Goal: Transaction & Acquisition: Purchase product/service

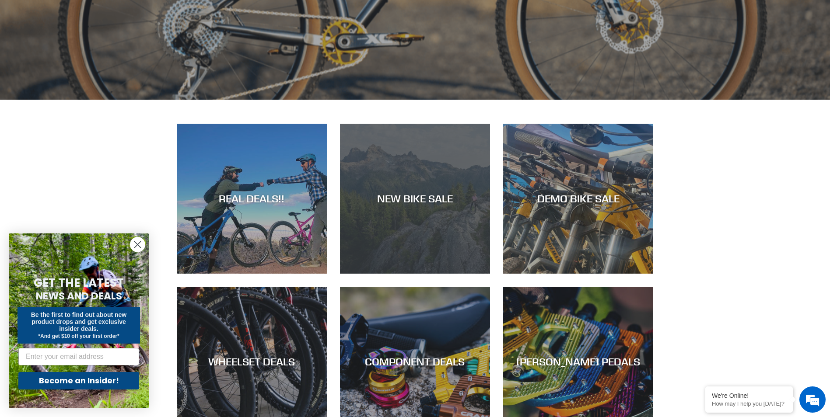
scroll to position [394, 0]
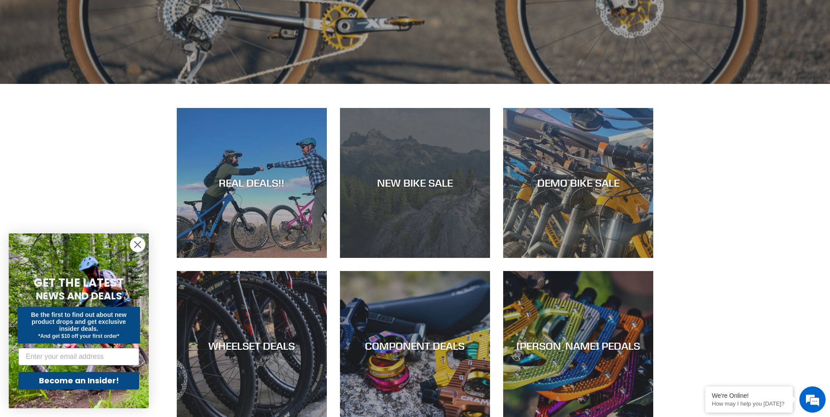
click at [430, 258] on div "NEW BIKE SALE" at bounding box center [415, 258] width 150 height 0
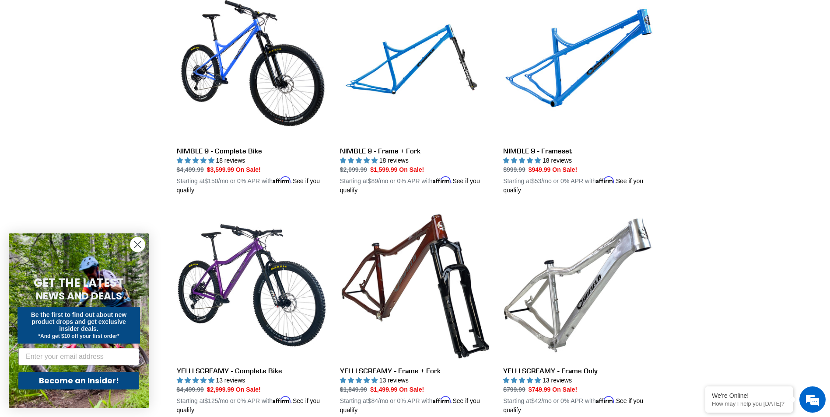
scroll to position [1531, 0]
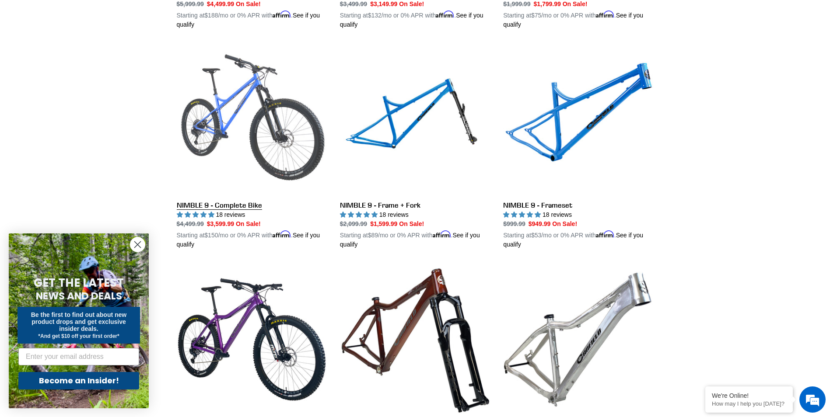
click at [240, 200] on link "NIMBLE 9 - Complete Bike" at bounding box center [252, 147] width 150 height 205
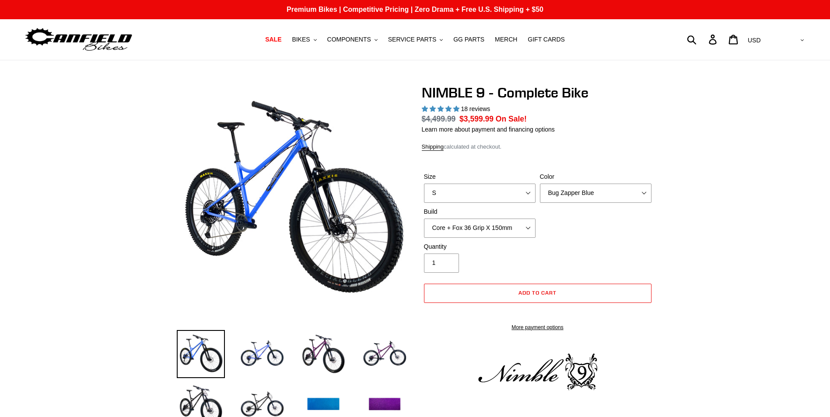
select select "highest-rating"
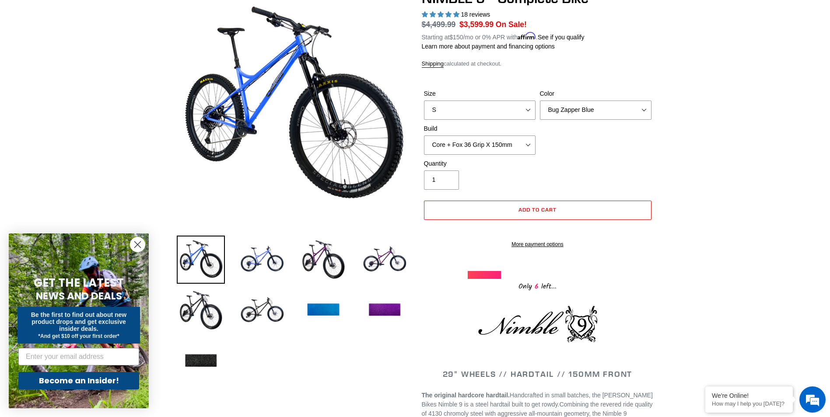
scroll to position [44, 0]
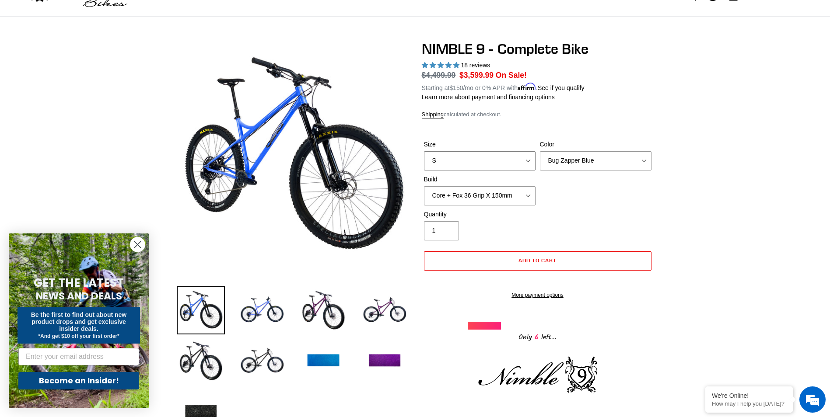
click at [484, 162] on select "S M L XL" at bounding box center [480, 160] width 112 height 19
select select "XL"
click at [424, 151] on select "S M L XL" at bounding box center [480, 160] width 112 height 19
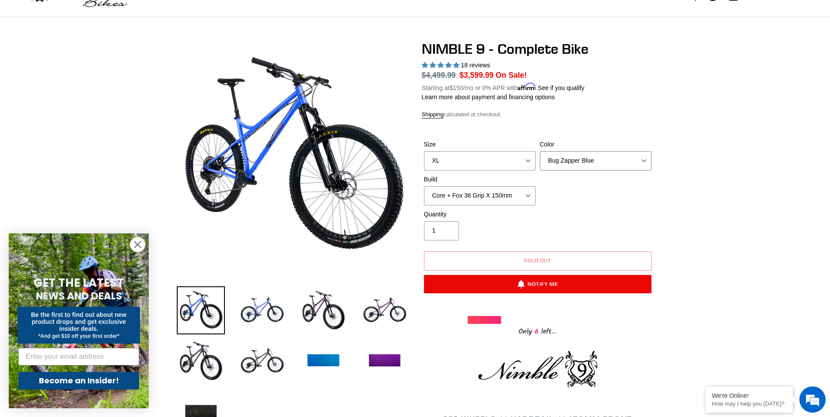
click at [590, 158] on select "Bug Zapper Blue Purple Haze - Sold Out Galaxy Black" at bounding box center [596, 160] width 112 height 19
select select "Galaxy Black"
click at [540, 151] on select "Bug Zapper Blue Purple Haze - Sold Out Galaxy Black" at bounding box center [596, 160] width 112 height 19
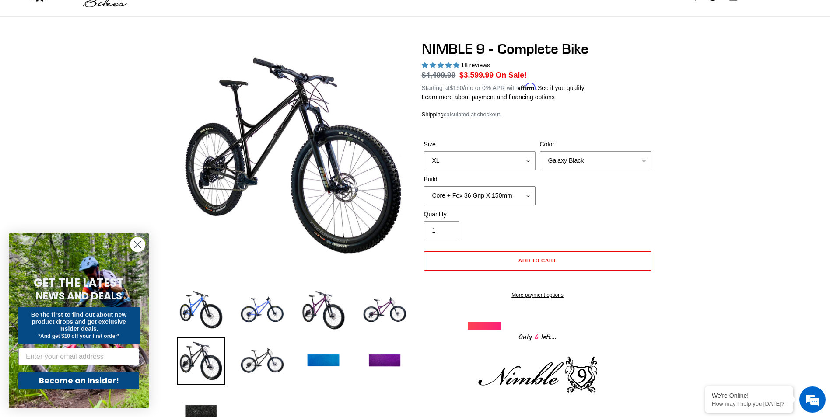
click at [489, 196] on select "Core + Fox 36 Grip X 150mm Pro + Fox 36 Grip X 150mm Core + RockShox Lyrik Ulti…" at bounding box center [480, 195] width 112 height 19
click at [424, 186] on select "Core + Fox 36 Grip X 150mm Pro + Fox 36 Grip X 150mm Core + RockShox Lyrik Ulti…" at bounding box center [480, 195] width 112 height 19
click at [475, 194] on select "Core + Fox 36 Grip X 150mm Pro + Fox 36 Grip X 150mm Core + RockShox Lyrik Ulti…" at bounding box center [480, 195] width 112 height 19
click at [424, 186] on select "Core + Fox 36 Grip X 150mm Pro + Fox 36 Grip X 150mm Core + RockShox Lyrik Ulti…" at bounding box center [480, 195] width 112 height 19
click at [481, 196] on select "Core + Fox 36 Grip X 150mm Pro + Fox 36 Grip X 150mm Core + RockShox Lyrik Ulti…" at bounding box center [480, 195] width 112 height 19
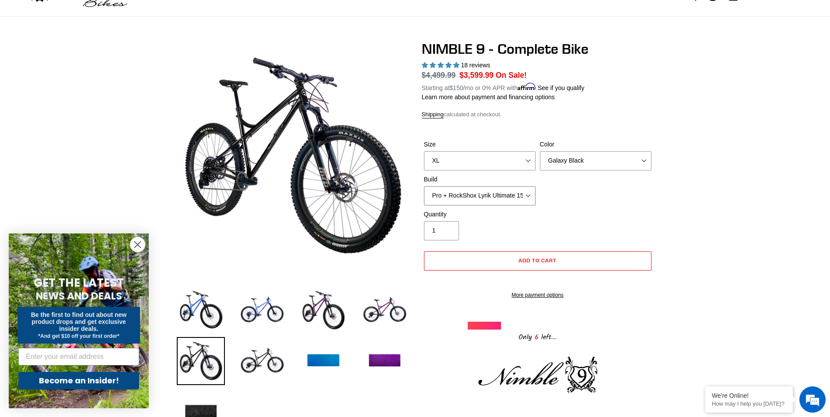
click at [424, 186] on select "Core + Fox 36 Grip X 150mm Pro + Fox 36 Grip X 150mm Core + RockShox Lyrik Ulti…" at bounding box center [480, 195] width 112 height 19
click at [482, 189] on select "Core + Fox 36 Grip X 150mm Pro + Fox 36 Grip X 150mm Core + RockShox Lyrik Ulti…" at bounding box center [480, 195] width 112 height 19
select select "Core + RockShox Lyrik Ultimate 150mm"
click at [424, 186] on select "Core + Fox 36 Grip X 150mm Pro + Fox 36 Grip X 150mm Core + RockShox Lyrik Ulti…" at bounding box center [480, 195] width 112 height 19
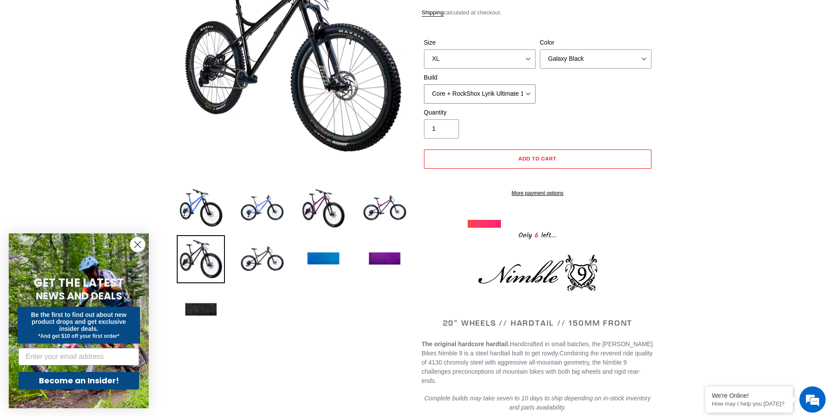
scroll to position [175, 0]
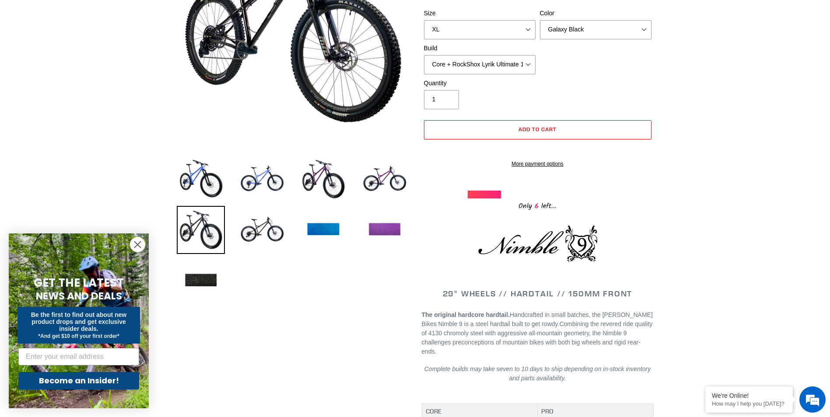
click at [379, 228] on img at bounding box center [384, 230] width 48 height 48
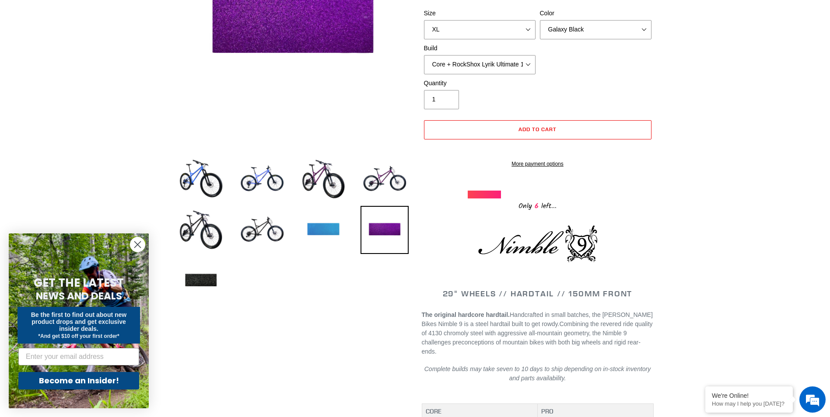
click at [320, 229] on img at bounding box center [323, 230] width 48 height 48
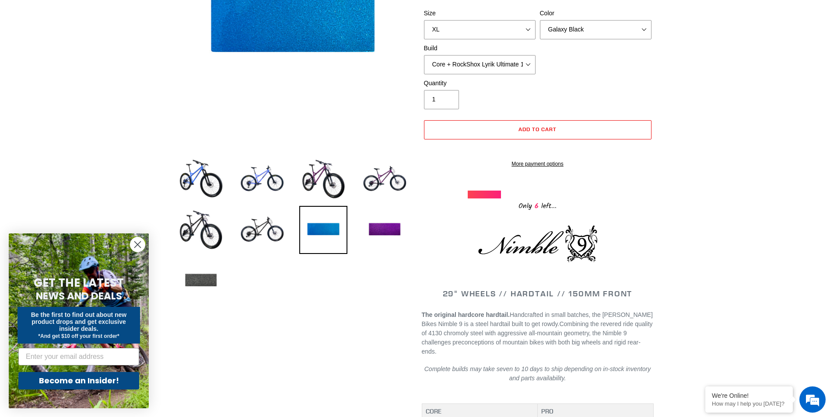
click at [198, 280] on img at bounding box center [201, 281] width 48 height 48
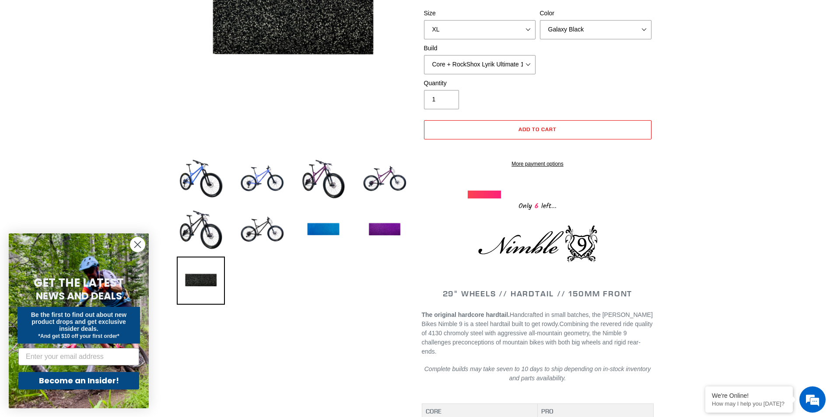
scroll to position [87, 0]
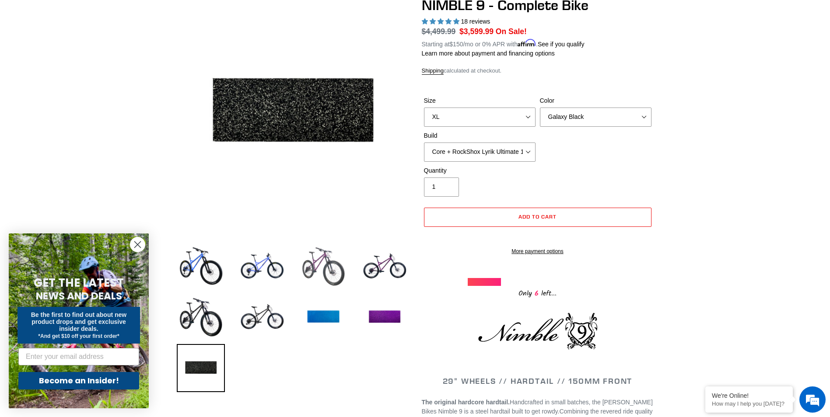
click at [320, 260] on img at bounding box center [323, 267] width 48 height 48
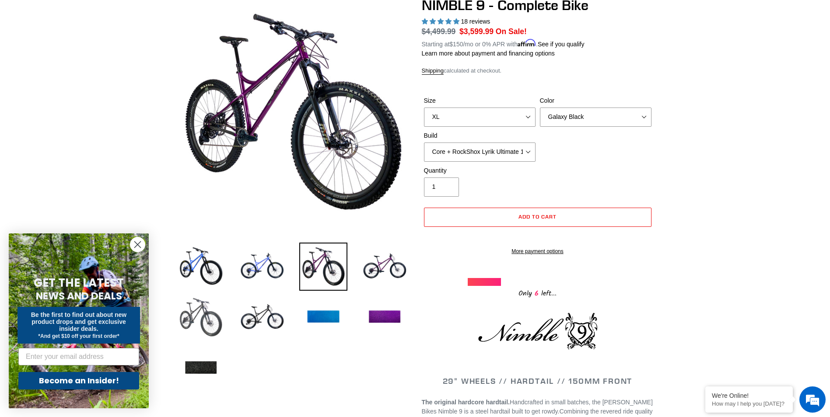
click at [198, 318] on img at bounding box center [201, 318] width 48 height 48
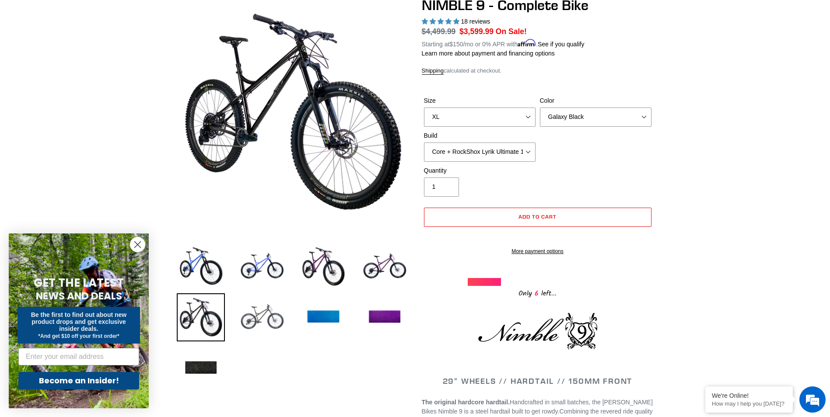
click at [267, 315] on img at bounding box center [262, 318] width 48 height 48
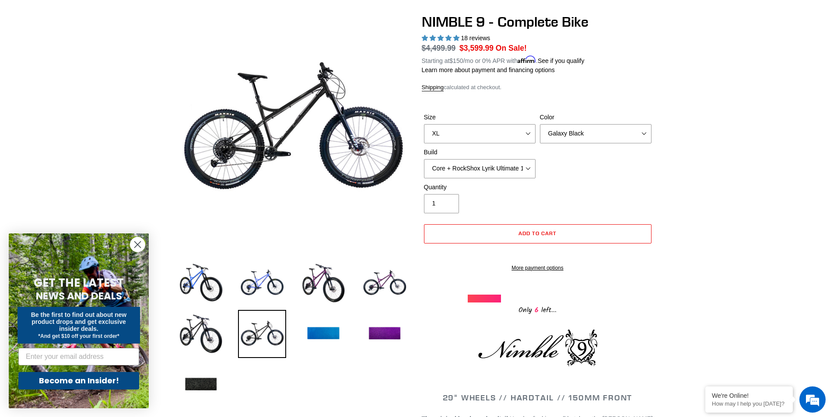
scroll to position [44, 0]
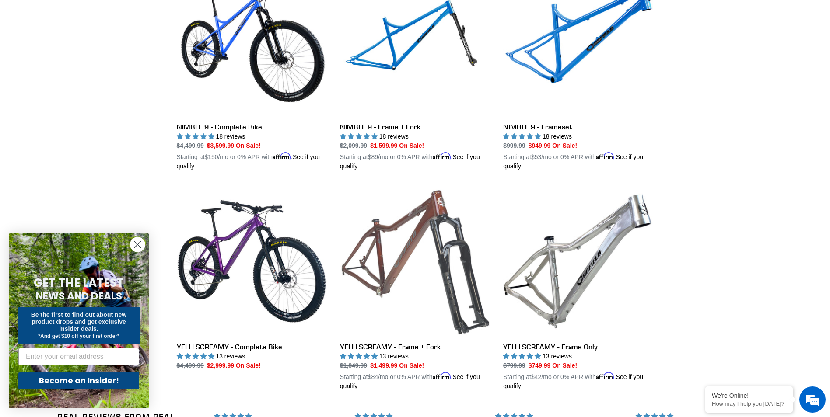
scroll to position [1564, 0]
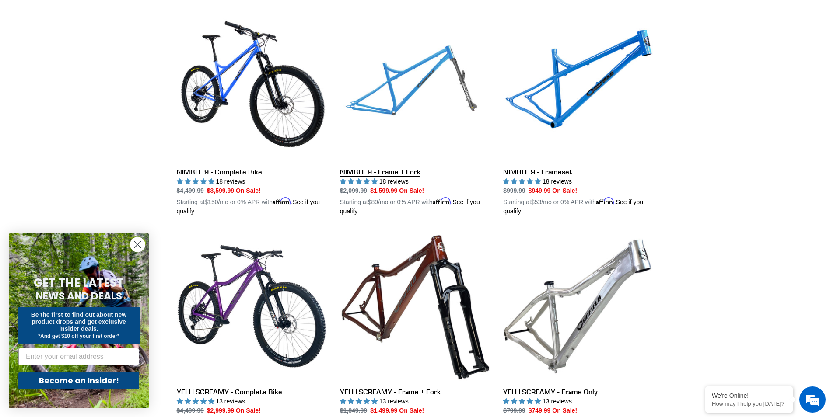
click at [376, 172] on link "NIMBLE 9 - Frame + Fork" at bounding box center [415, 113] width 150 height 205
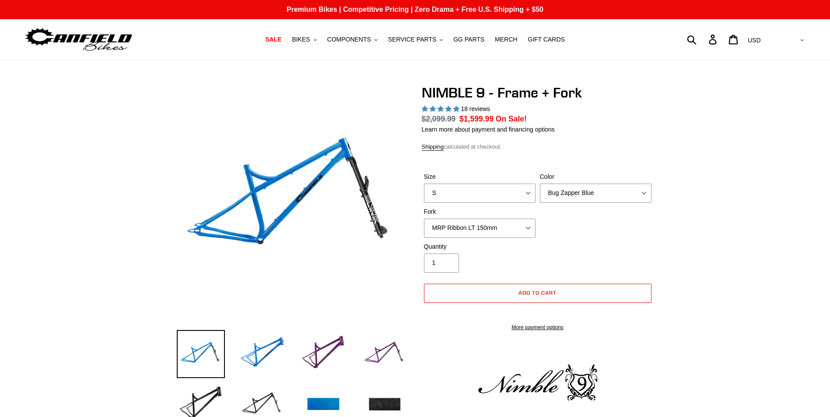
select select "highest-rating"
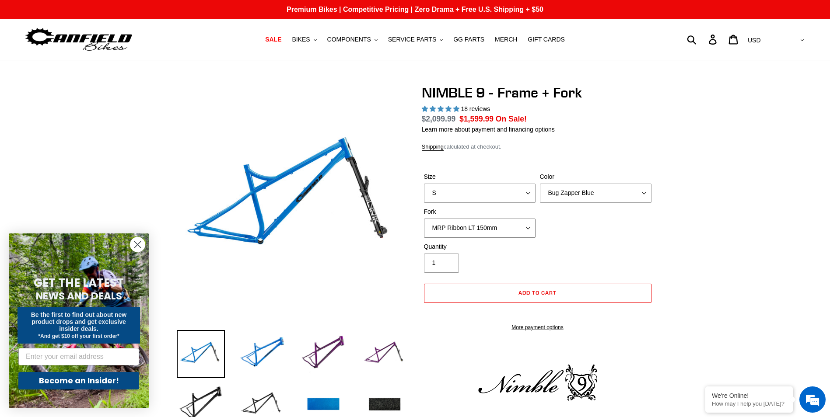
click at [499, 231] on select "MRP Ribbon LT 150mm Fox 36 Factory Grip X 150mm (Special Order) RockShox Lyrik …" at bounding box center [480, 228] width 112 height 19
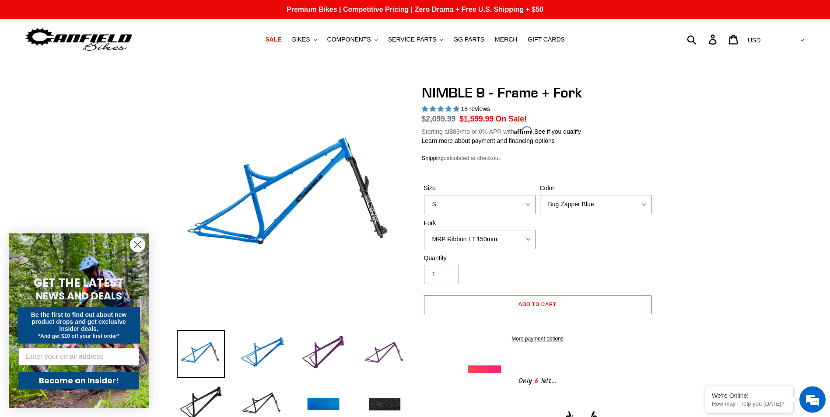
click at [572, 195] on select "Bug Zapper Blue Purple Haze - Sold Out Galaxy Black" at bounding box center [596, 204] width 112 height 19
select select "Purple Haze - Sold Out"
click at [540, 195] on select "Bug Zapper Blue Purple Haze - Sold Out Galaxy Black" at bounding box center [596, 204] width 112 height 19
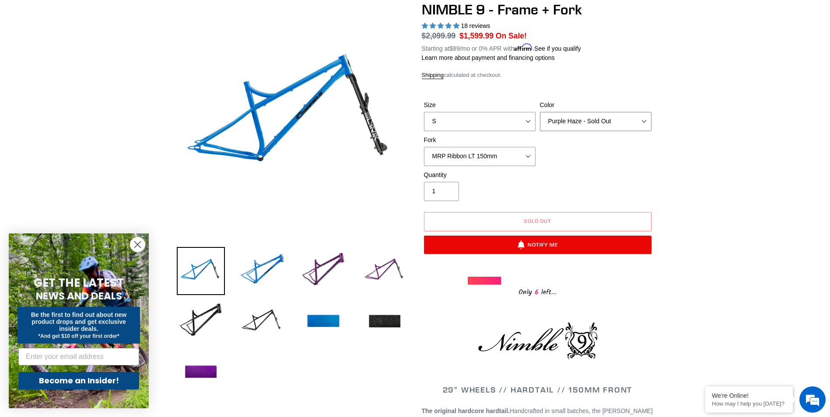
scroll to position [131, 0]
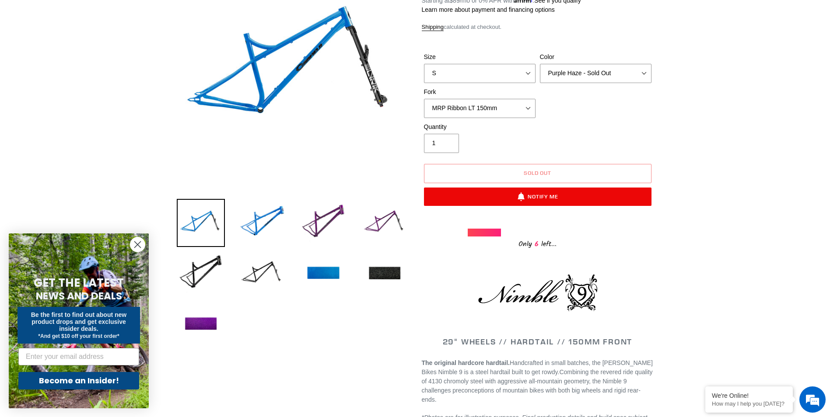
click at [358, 222] on li at bounding box center [377, 225] width 61 height 51
click at [321, 221] on img at bounding box center [323, 223] width 48 height 48
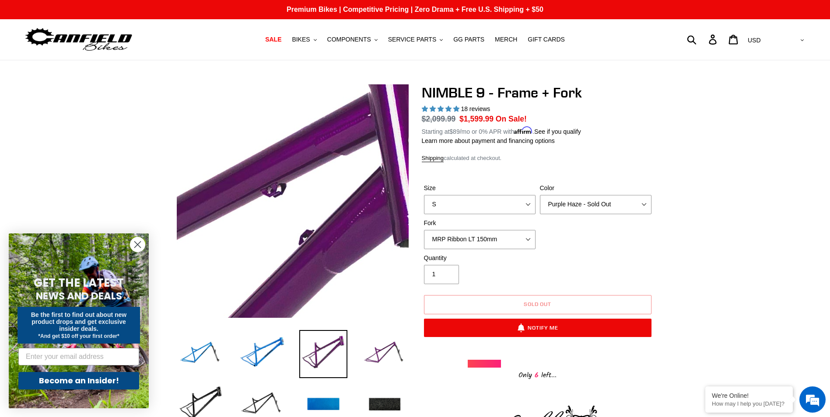
scroll to position [0, 0]
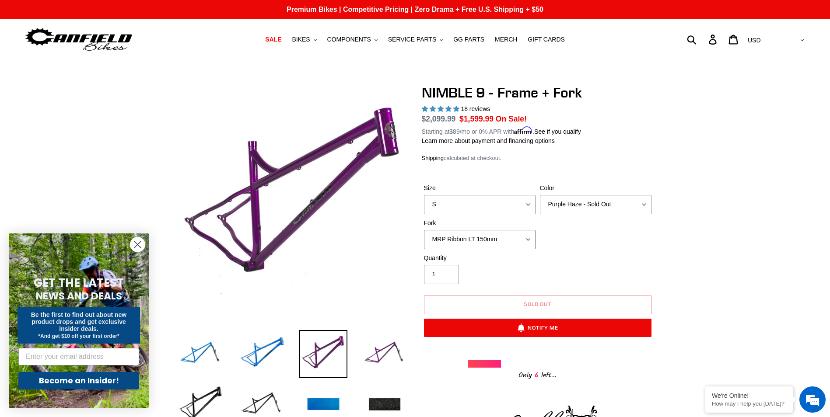
click at [458, 234] on select "MRP Ribbon LT 150mm Fox 36 Factory Grip X 150mm (Special Order) RockShox Lyrik …" at bounding box center [480, 239] width 112 height 19
click at [424, 230] on select "MRP Ribbon LT 150mm Fox 36 Factory Grip X 150mm (Special Order) RockShox Lyrik …" at bounding box center [480, 239] width 112 height 19
click at [502, 237] on select "MRP Ribbon LT 150mm Fox 36 Factory Grip X 150mm (Special Order) RockShox Lyrik …" at bounding box center [480, 239] width 112 height 19
select select "RockShox Lyrik Ultimate 150mm (Green - Special Order)"
click at [424, 230] on select "MRP Ribbon LT 150mm Fox 36 Factory Grip X 150mm (Special Order) RockShox Lyrik …" at bounding box center [480, 239] width 112 height 19
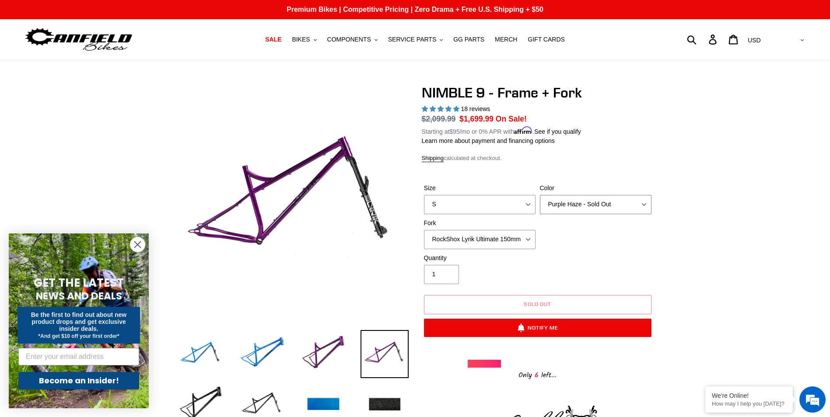
click at [581, 203] on select "Bug Zapper Blue Purple Haze - Sold Out Galaxy Black" at bounding box center [596, 204] width 112 height 19
select select "Galaxy Black"
click at [540, 195] on select "Bug Zapper Blue Purple Haze - Sold Out Galaxy Black" at bounding box center [596, 204] width 112 height 19
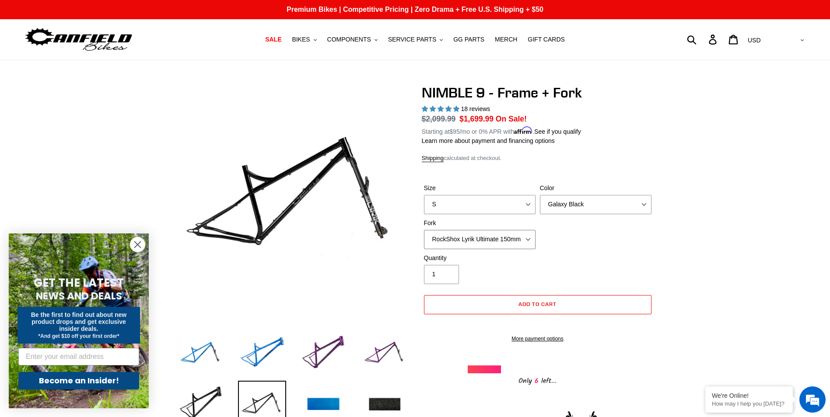
click at [483, 243] on select "MRP Ribbon LT 150mm Fox 36 Factory Grip X 150mm (Special Order) RockShox Lyrik …" at bounding box center [480, 239] width 112 height 19
select select "MRP Ribbon LT 150mm"
click at [424, 230] on select "MRP Ribbon LT 150mm Fox 36 Factory Grip X 150mm (Special Order) RockShox Lyrik …" at bounding box center [480, 239] width 112 height 19
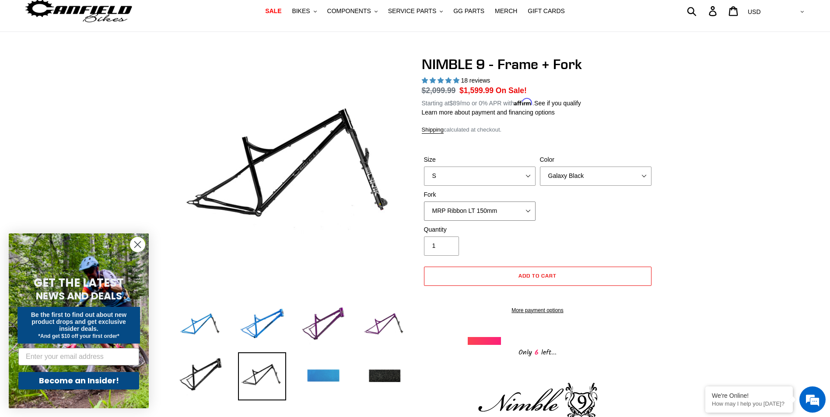
scroll to position [44, 0]
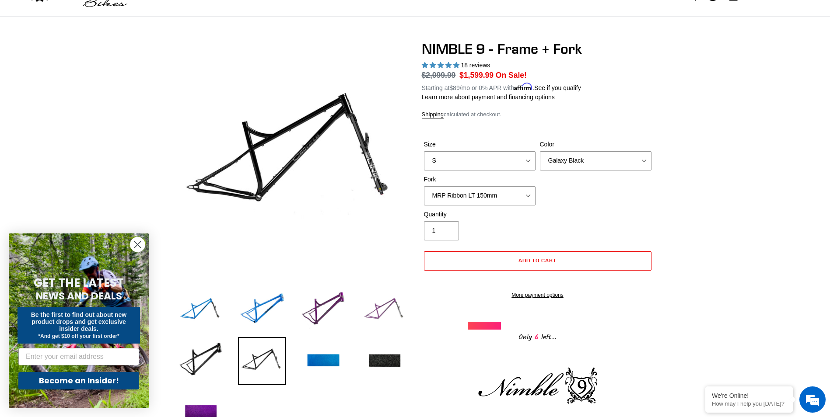
click at [398, 304] on img at bounding box center [384, 311] width 48 height 48
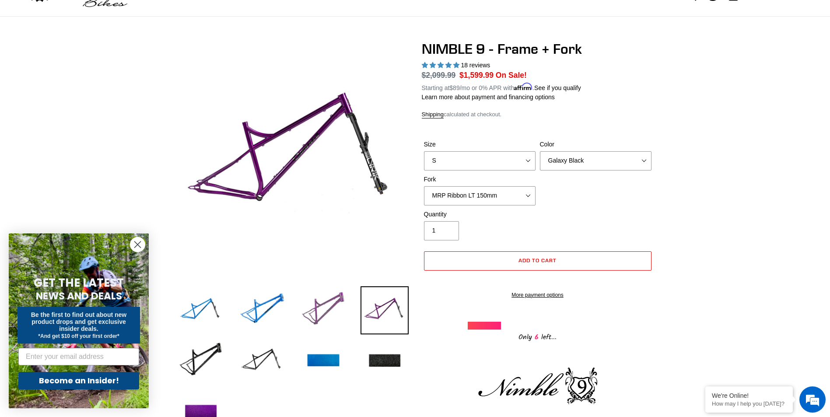
click at [339, 307] on img at bounding box center [323, 311] width 48 height 48
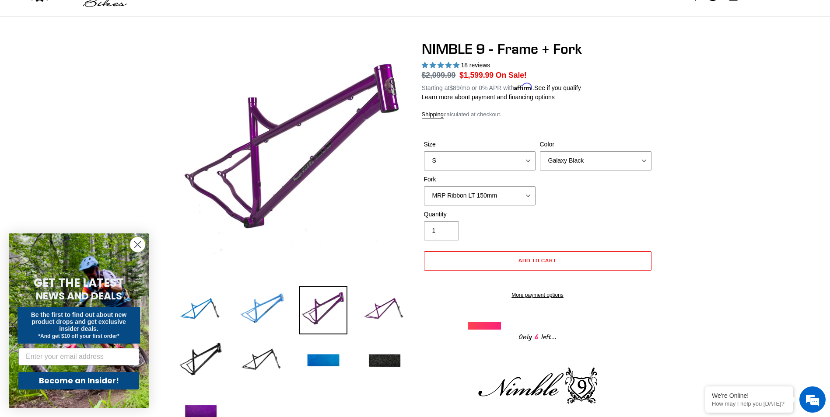
click at [248, 312] on img at bounding box center [262, 311] width 48 height 48
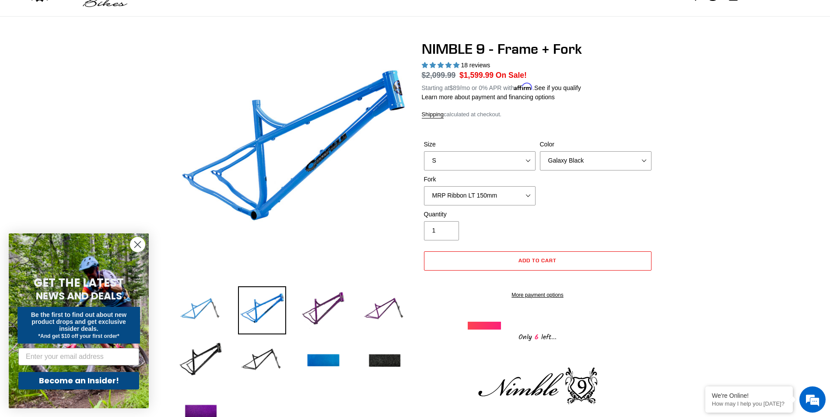
click at [223, 308] on img at bounding box center [201, 311] width 48 height 48
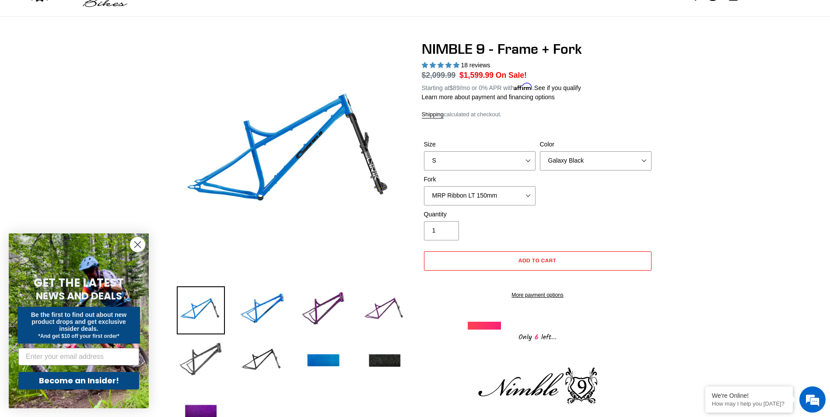
click at [185, 365] on img at bounding box center [201, 361] width 48 height 48
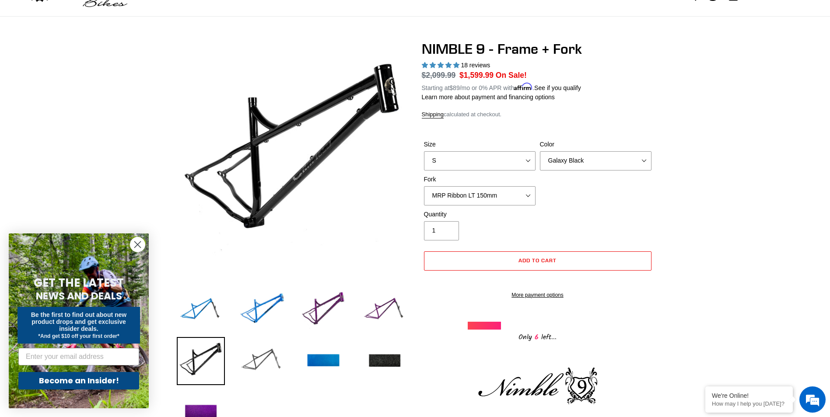
click at [241, 365] on img at bounding box center [262, 361] width 48 height 48
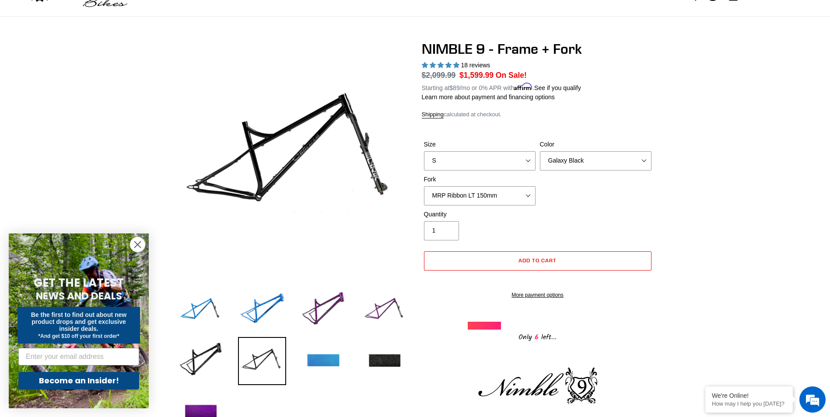
click at [320, 366] on img at bounding box center [323, 361] width 48 height 48
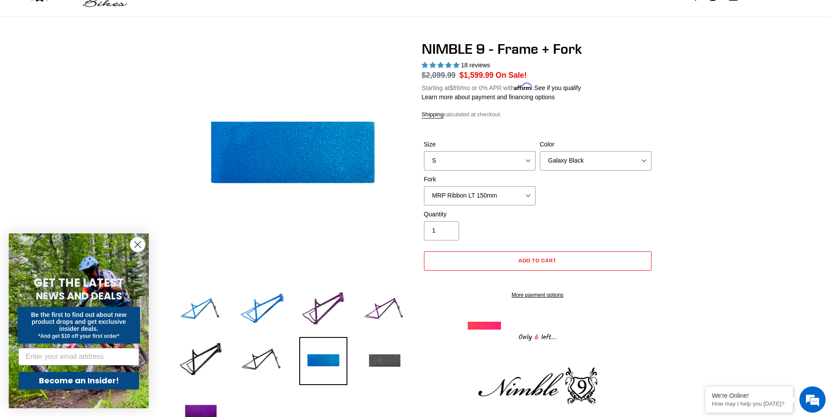
click at [395, 356] on img at bounding box center [384, 361] width 48 height 48
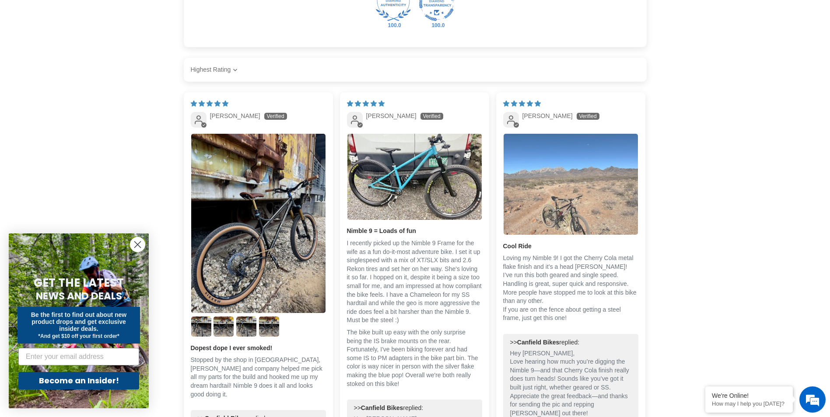
scroll to position [1400, 0]
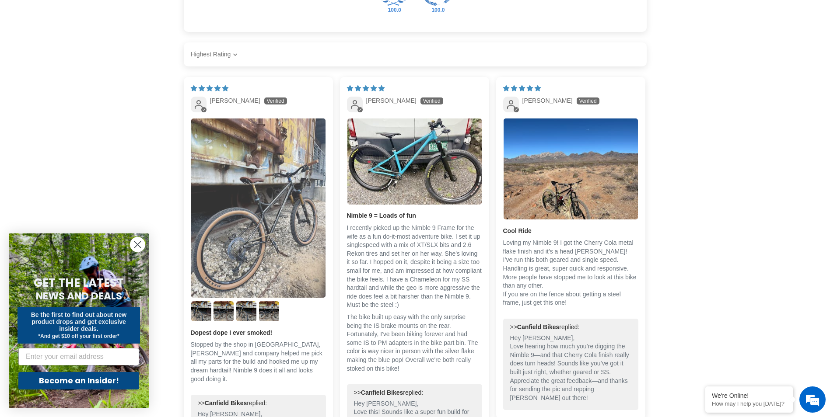
click at [263, 209] on img "Link to user picture 1" at bounding box center [258, 208] width 134 height 179
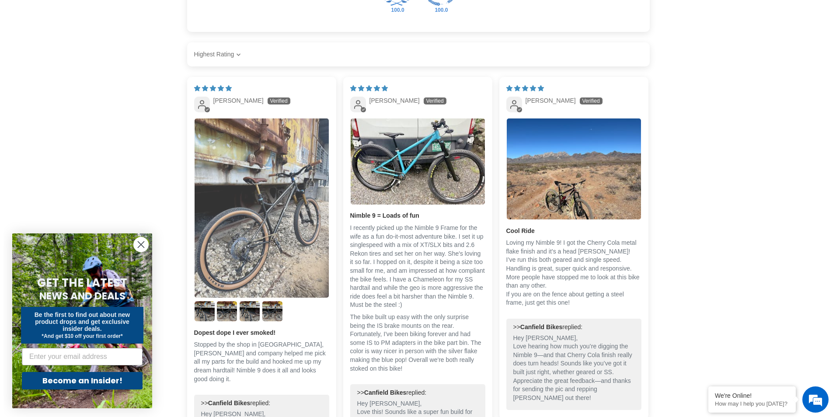
scroll to position [0, 0]
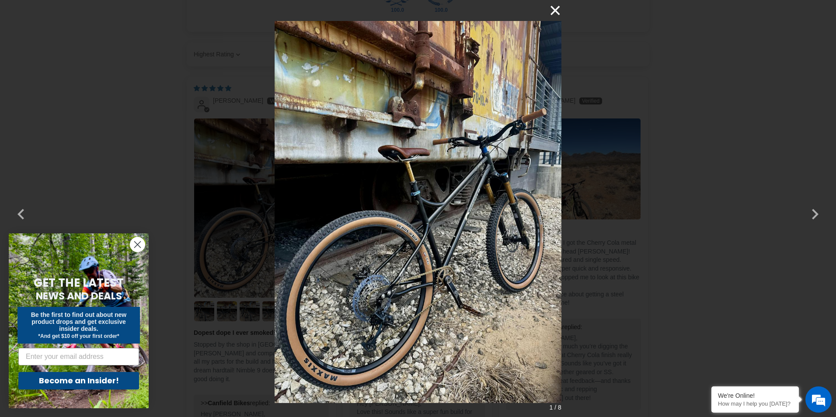
click at [553, 8] on button "×" at bounding box center [551, 10] width 21 height 21
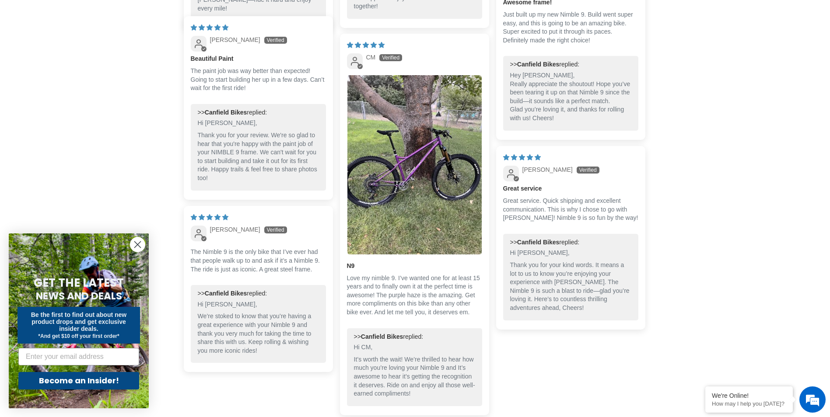
scroll to position [1881, 0]
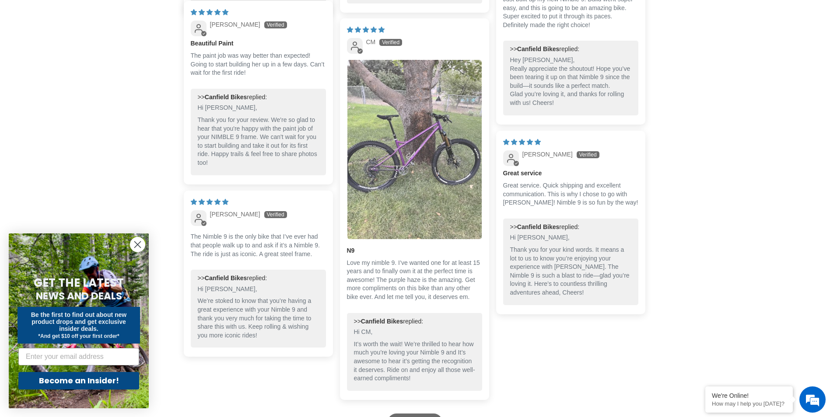
click at [385, 232] on img "Link to user picture 1" at bounding box center [414, 149] width 134 height 179
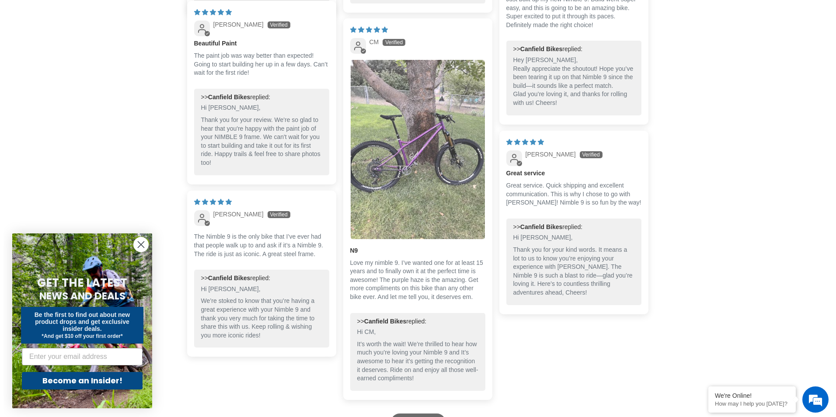
scroll to position [0, 0]
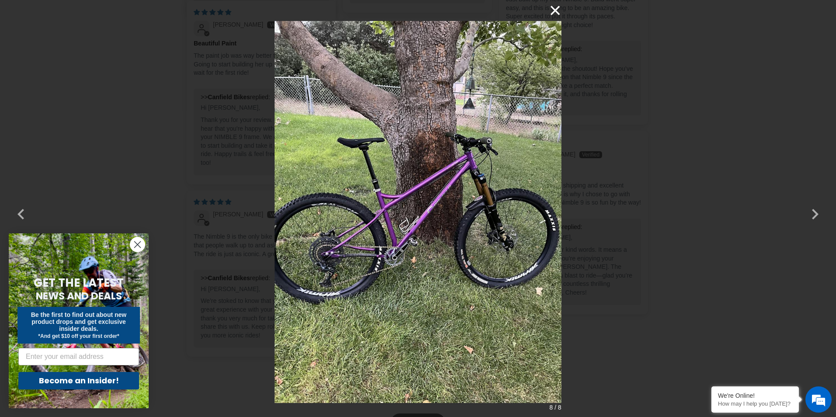
click at [553, 11] on button "×" at bounding box center [551, 10] width 21 height 21
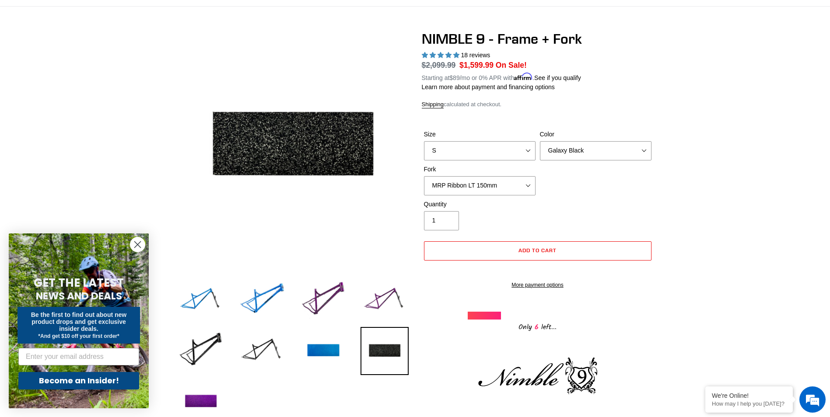
scroll to position [87, 0]
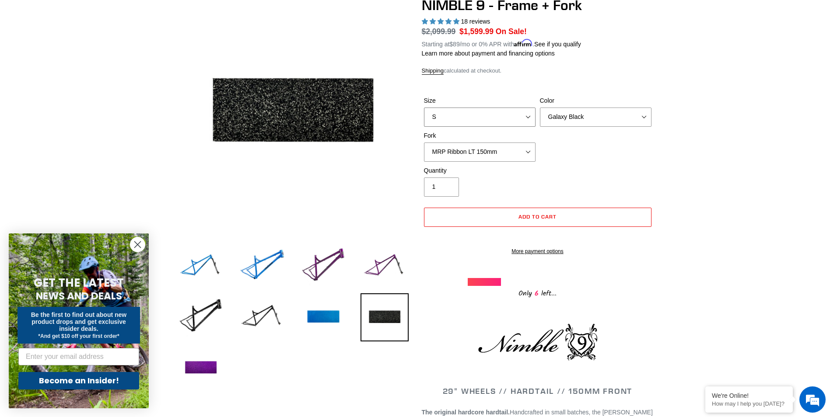
click at [478, 119] on select "S M L XL" at bounding box center [480, 117] width 112 height 19
select select "XL"
click at [424, 108] on select "S M L XL" at bounding box center [480, 117] width 112 height 19
click at [478, 286] on div at bounding box center [485, 282] width 34 height 8
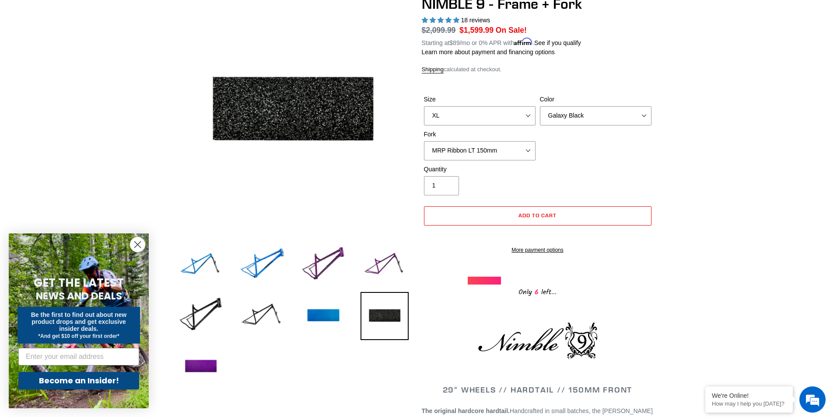
scroll to position [87, 0]
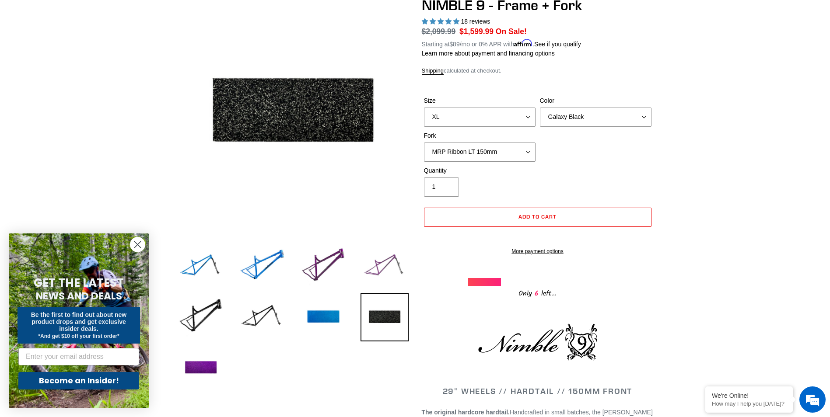
click at [388, 275] on img at bounding box center [384, 267] width 48 height 48
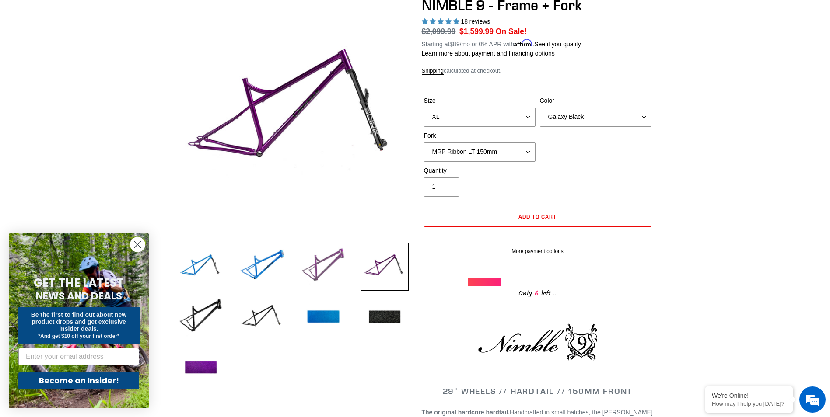
click at [334, 268] on img at bounding box center [323, 267] width 48 height 48
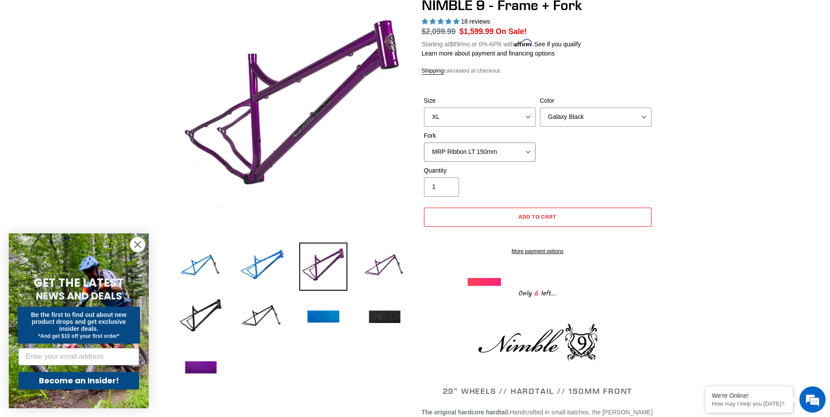
click at [485, 149] on select "MRP Ribbon LT 150mm Fox 36 Factory Grip X 150mm (Special Order) RockShox Lyrik …" at bounding box center [480, 152] width 112 height 19
click at [424, 143] on select "MRP Ribbon LT 150mm Fox 36 Factory Grip X 150mm (Special Order) RockShox Lyrik …" at bounding box center [480, 152] width 112 height 19
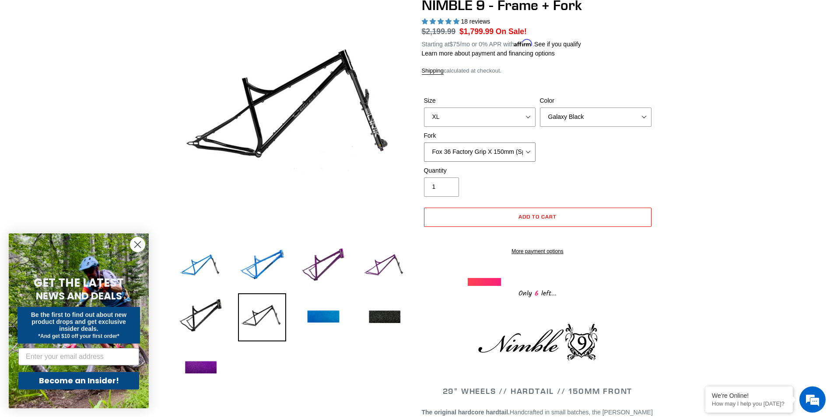
click at [472, 147] on select "MRP Ribbon LT 150mm Fox 36 Factory Grip X 150mm (Special Order) RockShox Lyrik …" at bounding box center [480, 152] width 112 height 19
click at [424, 143] on select "MRP Ribbon LT 150mm Fox 36 Factory Grip X 150mm (Special Order) RockShox Lyrik …" at bounding box center [480, 152] width 112 height 19
click at [479, 149] on select "MRP Ribbon LT 150mm Fox 36 Factory Grip X 150mm (Special Order) RockShox Lyrik …" at bounding box center [480, 152] width 112 height 19
click at [424, 143] on select "MRP Ribbon LT 150mm Fox 36 Factory Grip X 150mm (Special Order) RockShox Lyrik …" at bounding box center [480, 152] width 112 height 19
click at [479, 152] on select "MRP Ribbon LT 150mm Fox 36 Factory Grip X 150mm (Special Order) RockShox Lyrik …" at bounding box center [480, 152] width 112 height 19
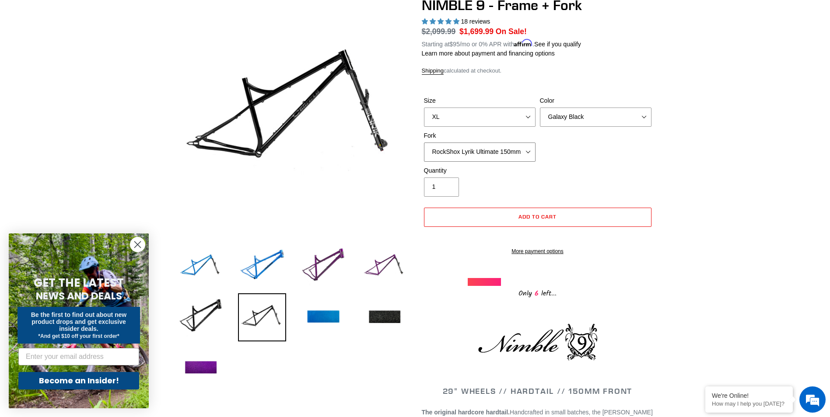
click at [424, 143] on select "MRP Ribbon LT 150mm Fox 36 Factory Grip X 150mm (Special Order) RockShox Lyrik …" at bounding box center [480, 152] width 112 height 19
click at [476, 145] on select "MRP Ribbon LT 150mm Fox 36 Factory Grip X 150mm (Special Order) RockShox Lyrik …" at bounding box center [480, 152] width 112 height 19
select select "MRP Ribbon LT 150mm"
click at [424, 143] on select "MRP Ribbon LT 150mm Fox 36 Factory Grip X 150mm (Special Order) RockShox Lyrik …" at bounding box center [480, 152] width 112 height 19
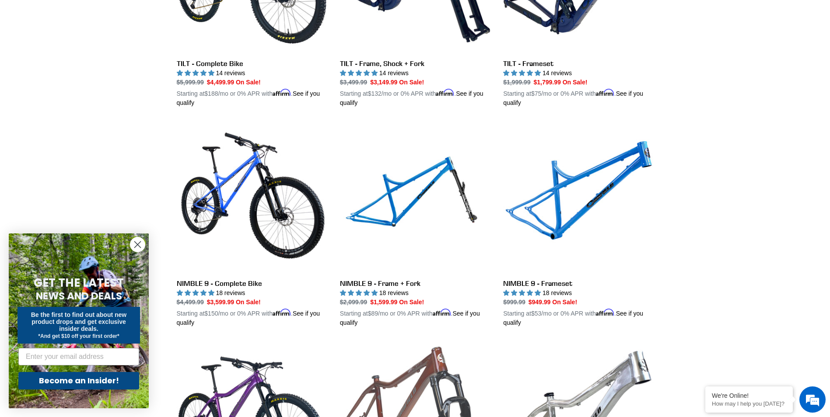
scroll to position [1510, 0]
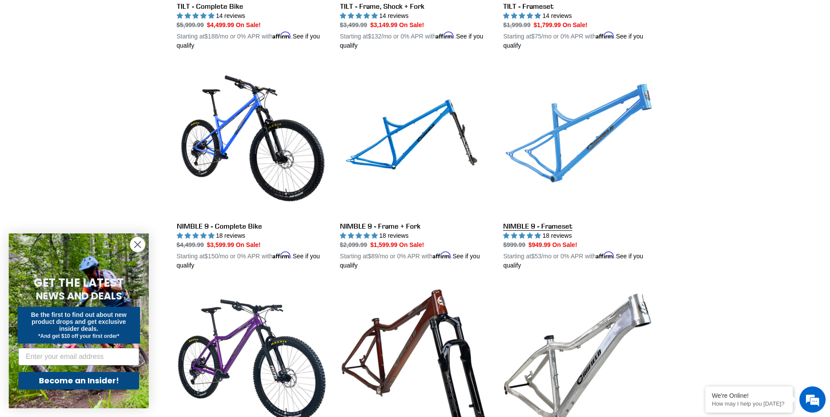
click at [551, 223] on link "NIMBLE 9 - Frameset" at bounding box center [578, 168] width 150 height 205
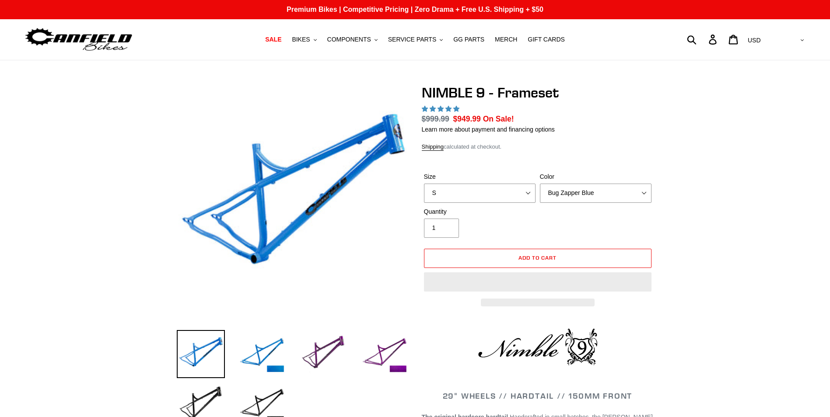
select select "highest-rating"
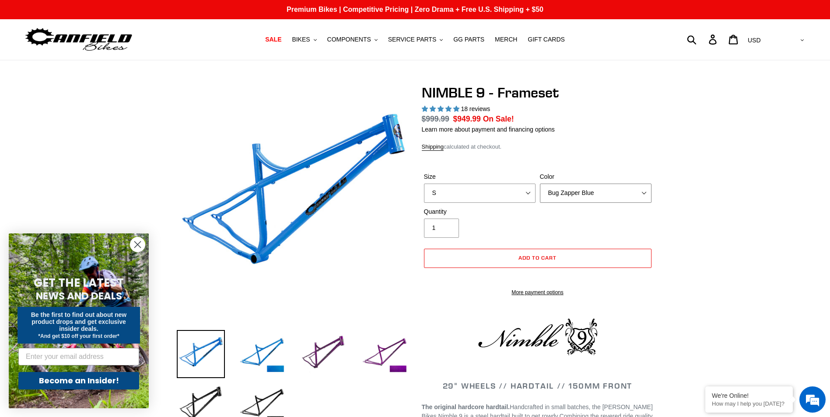
click at [584, 190] on select "Bug Zapper Blue Purple Haze -Sold Out Galaxy Black" at bounding box center [596, 193] width 112 height 19
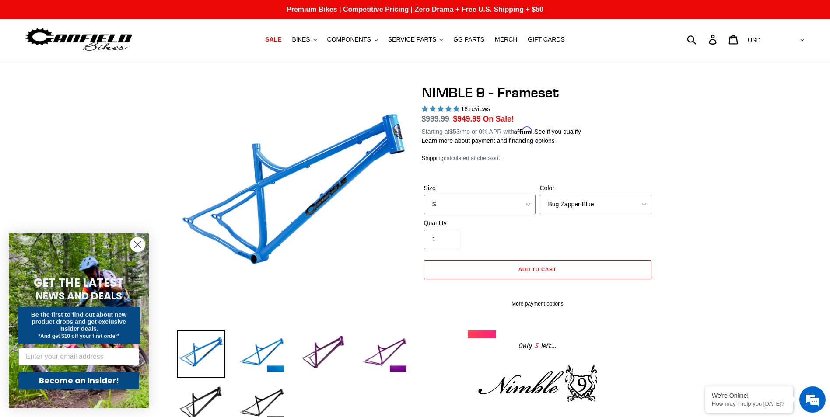
click at [474, 202] on select "S M L XL" at bounding box center [480, 204] width 112 height 19
click at [466, 265] on button "Add to cart" at bounding box center [537, 269] width 227 height 19
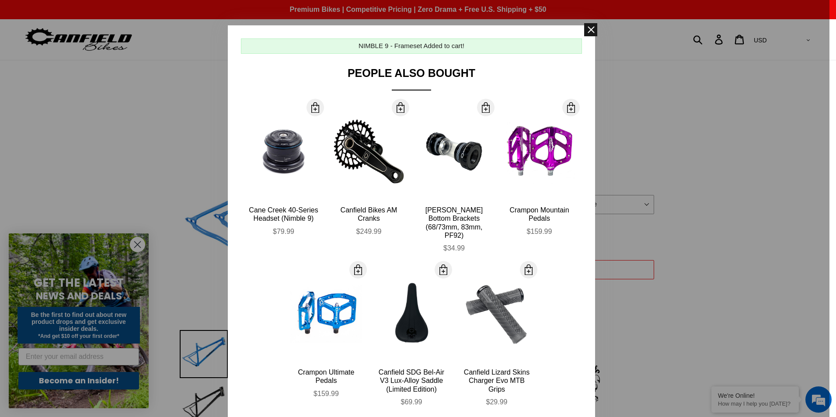
click at [591, 31] on span at bounding box center [590, 29] width 13 height 13
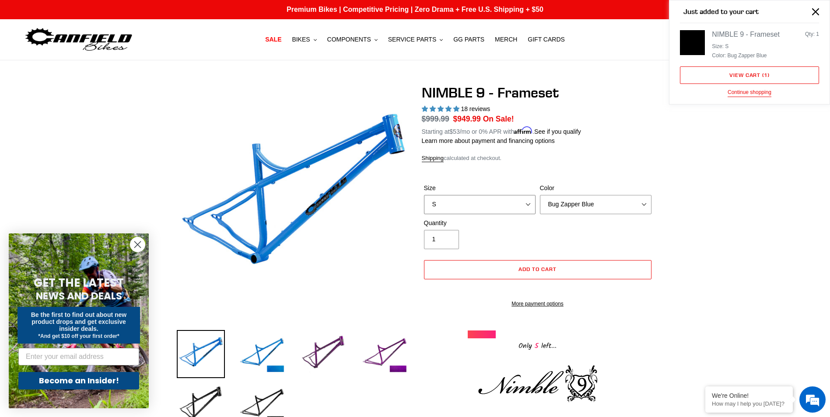
click at [493, 200] on select "S M L XL" at bounding box center [480, 204] width 112 height 19
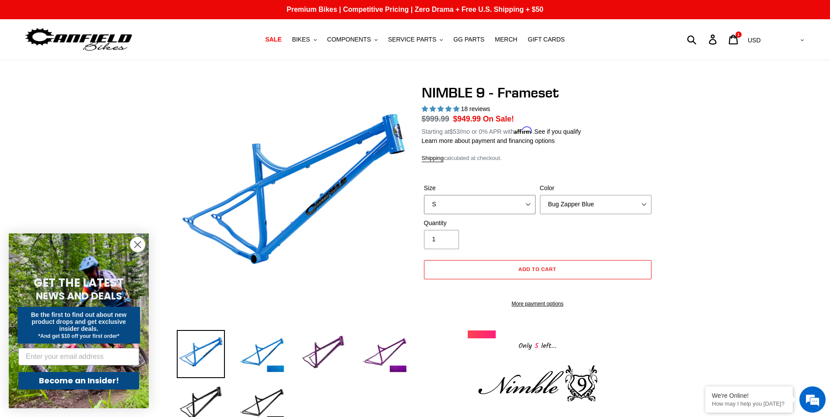
select select "XL"
click at [424, 195] on select "S M L XL" at bounding box center [480, 204] width 112 height 19
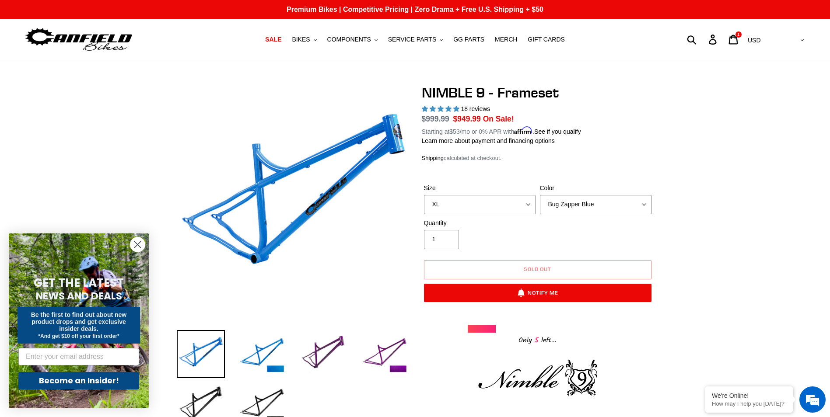
click at [578, 200] on select "Bug Zapper Blue Purple Haze -Sold Out Galaxy Black" at bounding box center [596, 204] width 112 height 19
select select "Galaxy Black"
click at [540, 195] on select "Bug Zapper Blue Purple Haze -Sold Out Galaxy Black" at bounding box center [596, 204] width 112 height 19
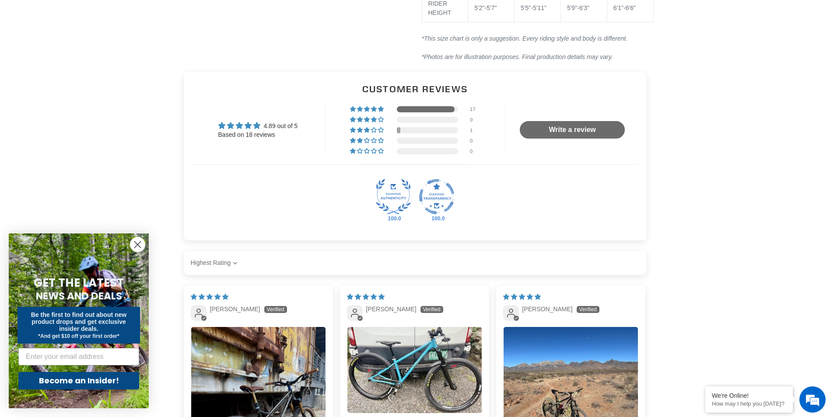
scroll to position [1312, 0]
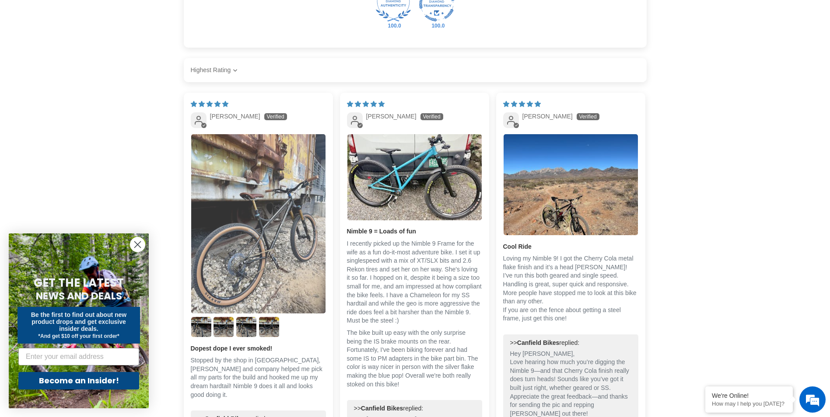
click at [269, 222] on img "Link to user picture 1" at bounding box center [258, 223] width 134 height 179
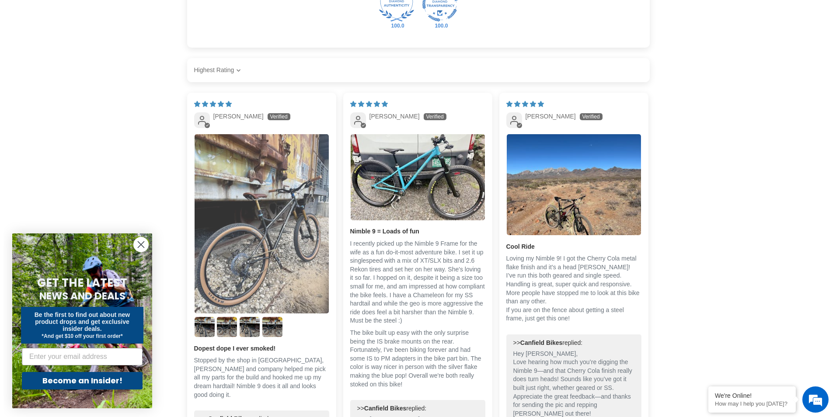
scroll to position [0, 0]
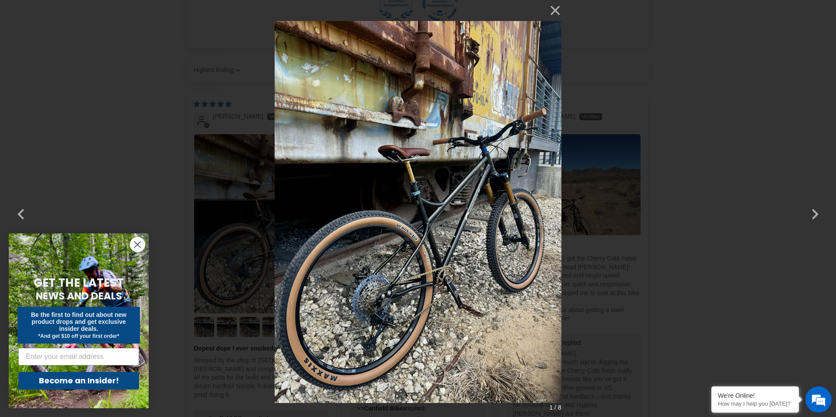
click at [455, 210] on img at bounding box center [418, 208] width 287 height 417
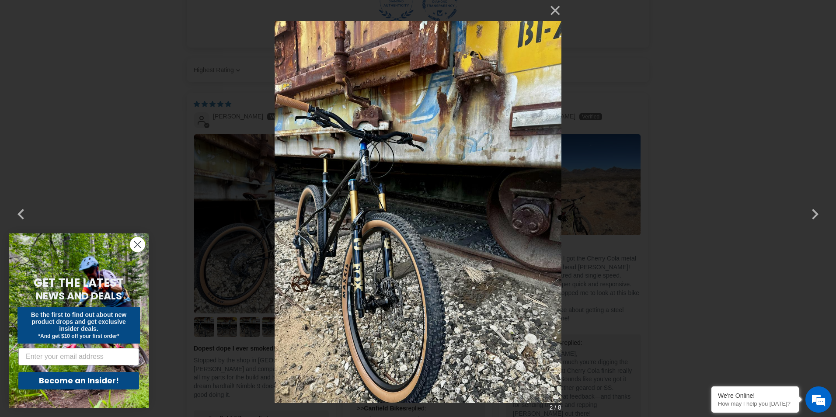
click at [451, 209] on img at bounding box center [418, 208] width 287 height 417
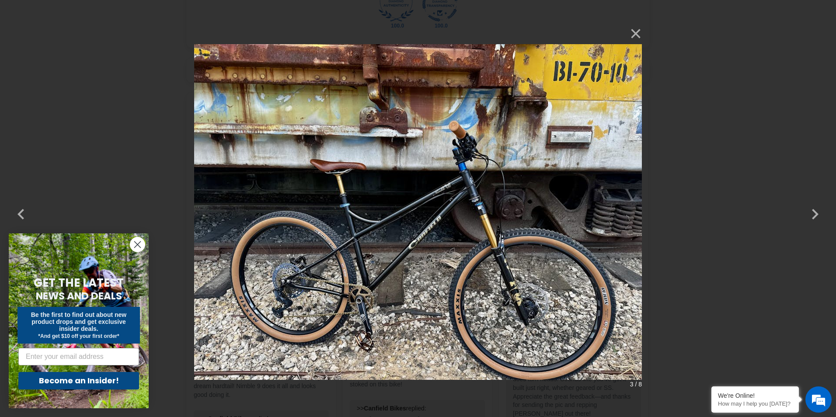
click at [531, 238] on img at bounding box center [418, 208] width 448 height 371
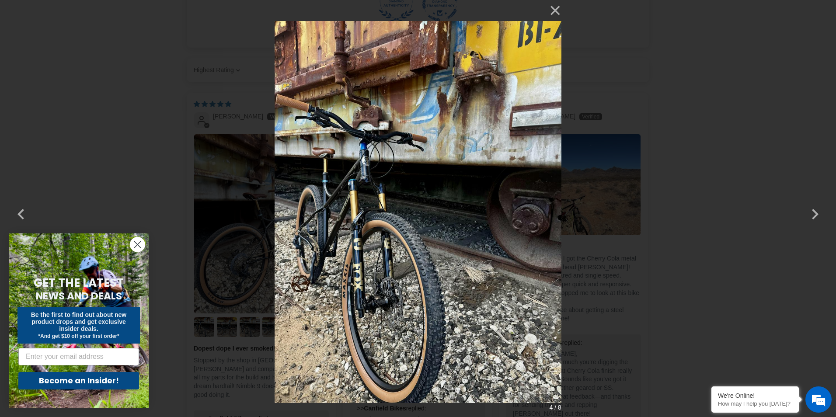
click at [531, 238] on img at bounding box center [418, 208] width 287 height 417
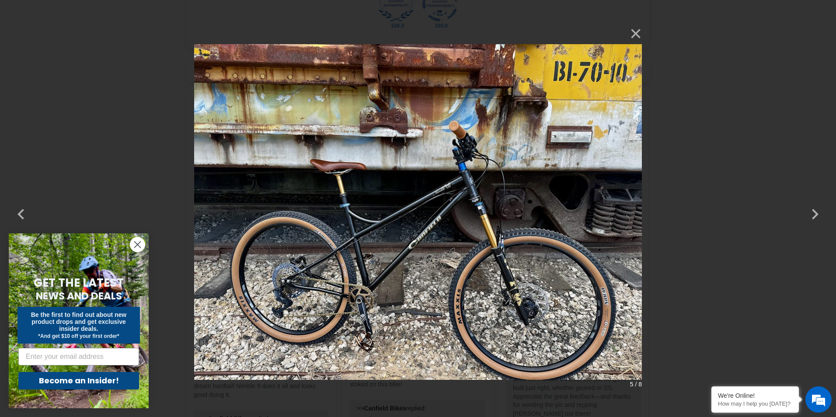
click at [506, 231] on img at bounding box center [418, 208] width 448 height 371
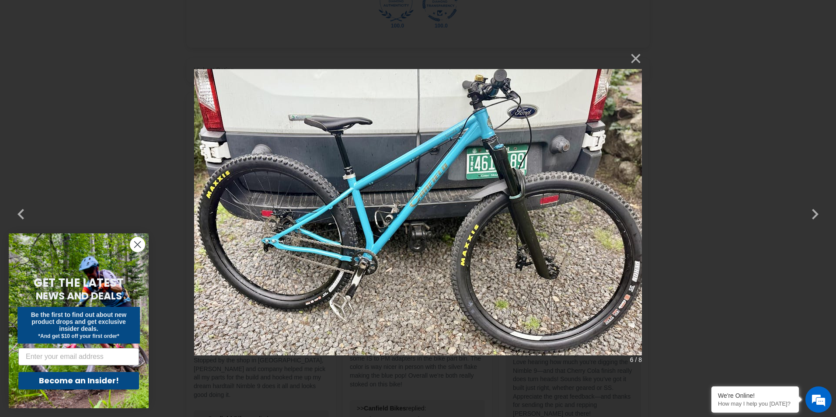
click at [500, 226] on img at bounding box center [418, 209] width 448 height 322
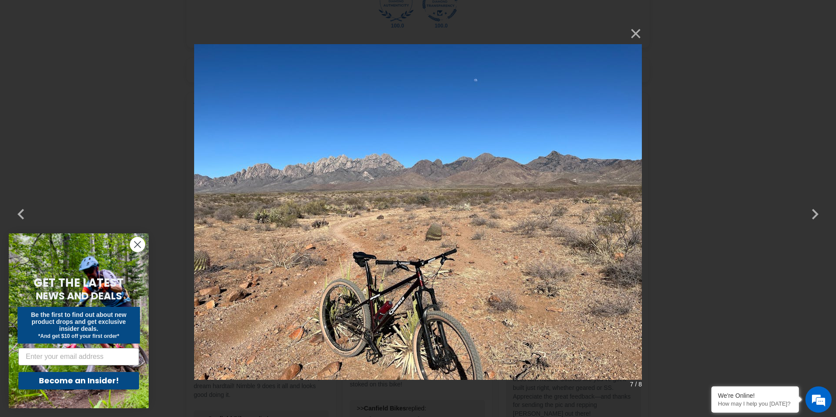
click at [500, 226] on img at bounding box center [418, 208] width 448 height 371
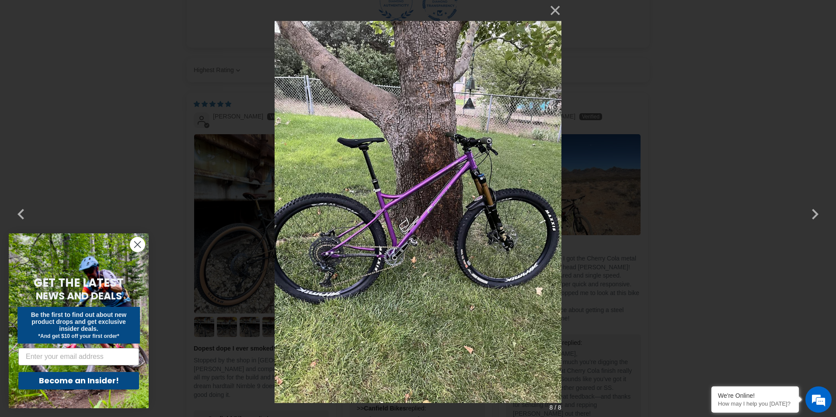
click at [500, 226] on img at bounding box center [418, 208] width 287 height 417
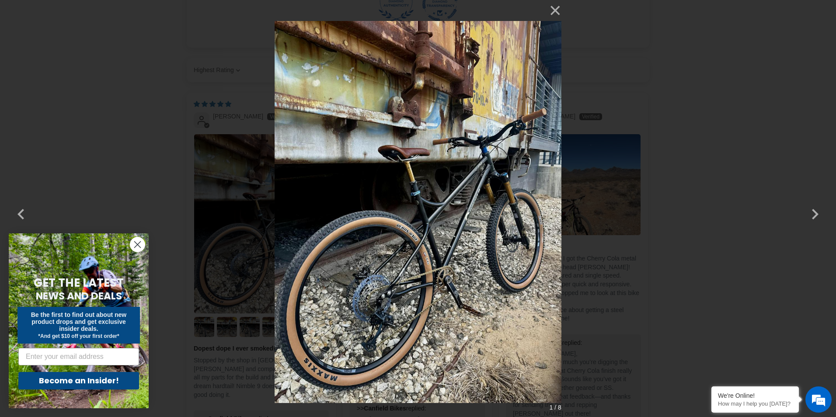
click at [566, 234] on div "× 1 / 8 Loading..." at bounding box center [418, 208] width 836 height 417
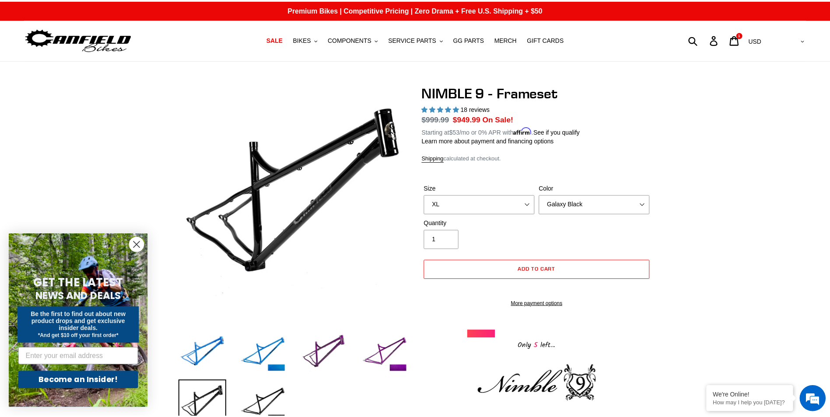
scroll to position [1312, 0]
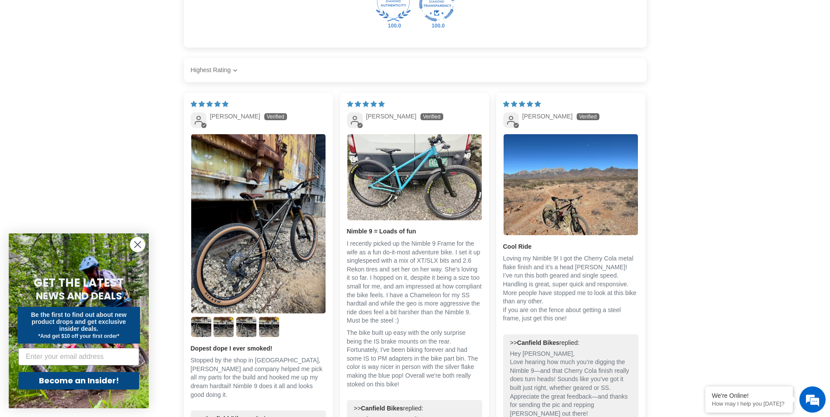
click at [327, 237] on div "08/15/2025 James Dopest dope I ever smoked! Stopped by the shop in Poncha Sprin…" at bounding box center [258, 302] width 149 height 419
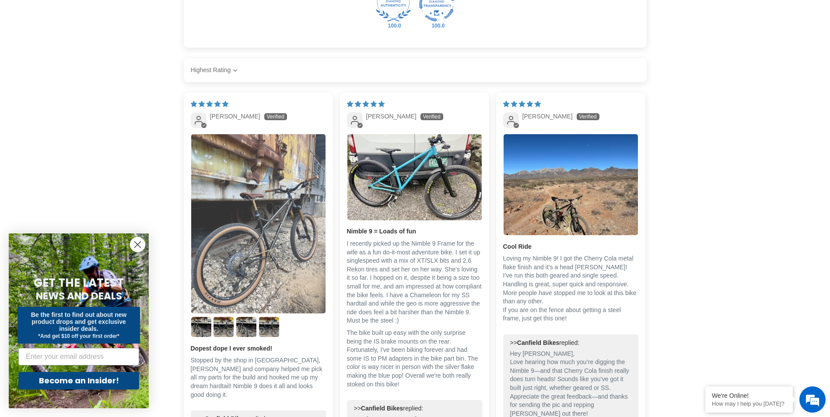
click at [302, 259] on img "Link to user picture 1" at bounding box center [258, 223] width 134 height 179
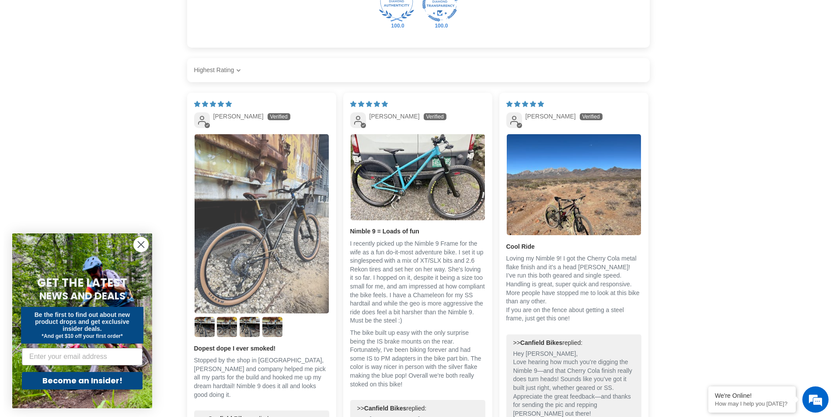
scroll to position [0, 0]
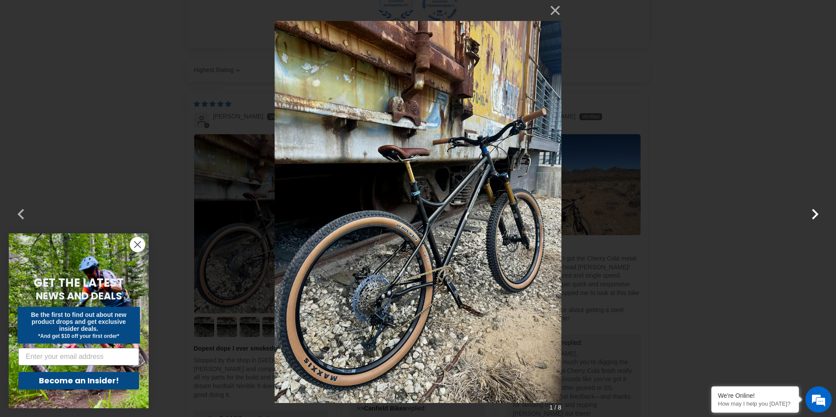
click at [818, 219] on button "button" at bounding box center [815, 208] width 21 height 21
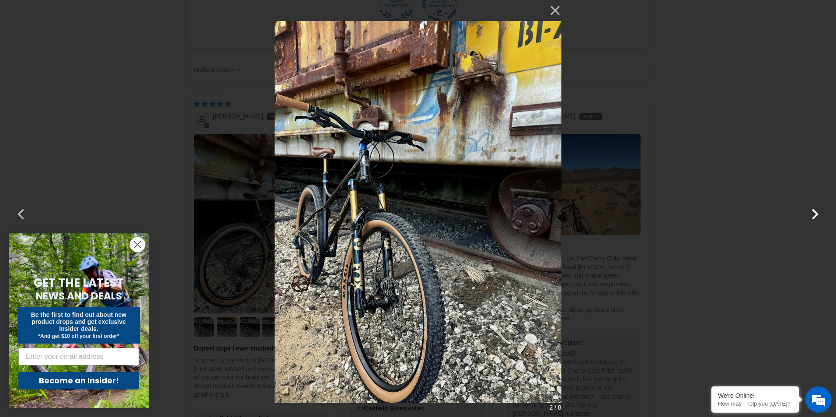
click at [818, 219] on button "button" at bounding box center [815, 208] width 21 height 21
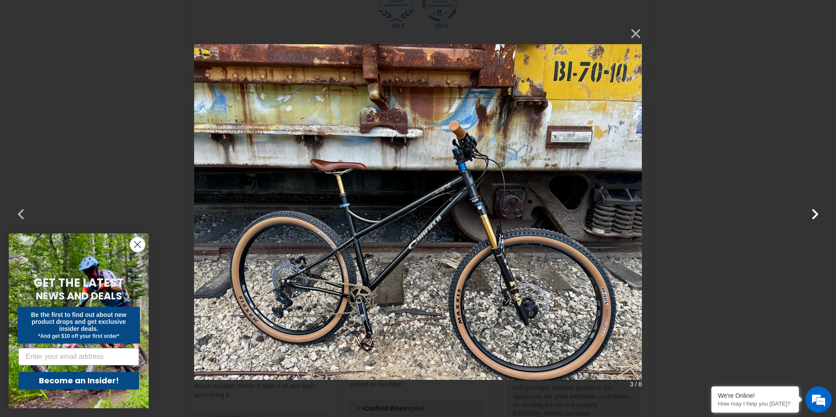
click at [818, 219] on button "button" at bounding box center [815, 208] width 21 height 21
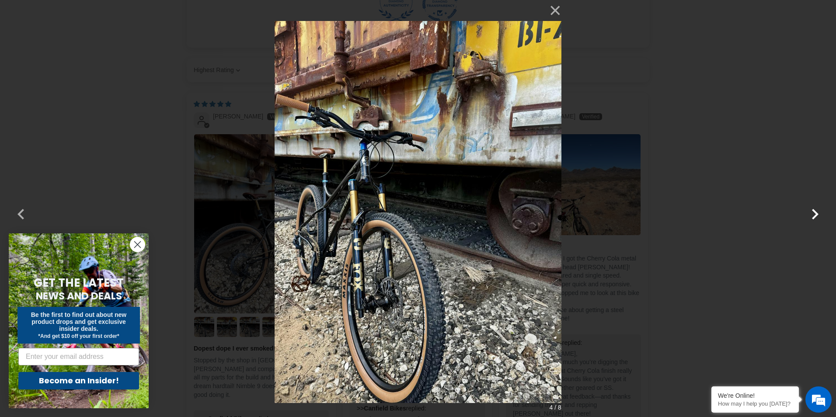
click at [818, 219] on button "button" at bounding box center [815, 208] width 21 height 21
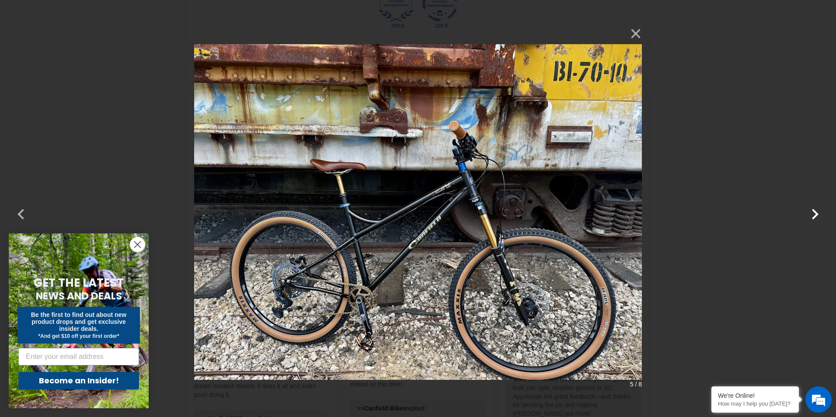
click at [818, 219] on button "button" at bounding box center [815, 208] width 21 height 21
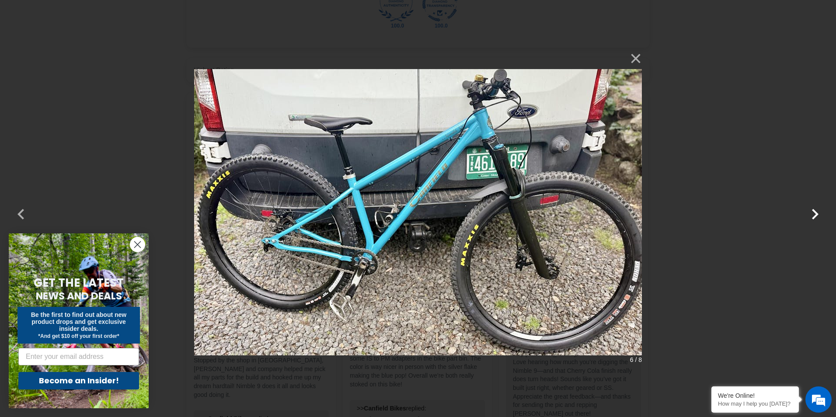
click at [818, 219] on button "button" at bounding box center [815, 208] width 21 height 21
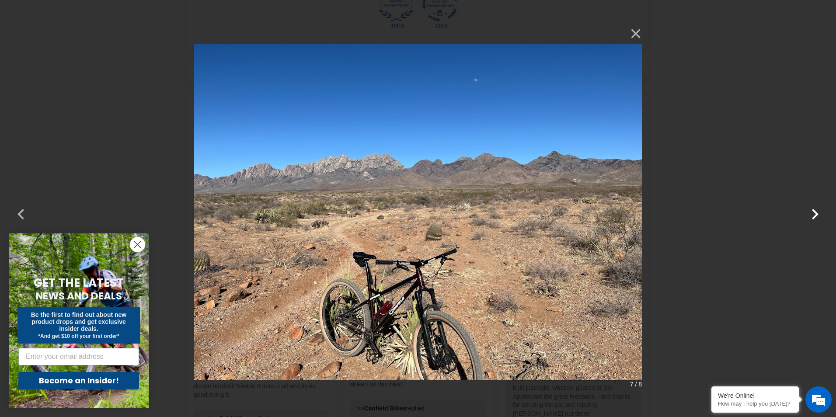
click at [818, 219] on button "button" at bounding box center [815, 208] width 21 height 21
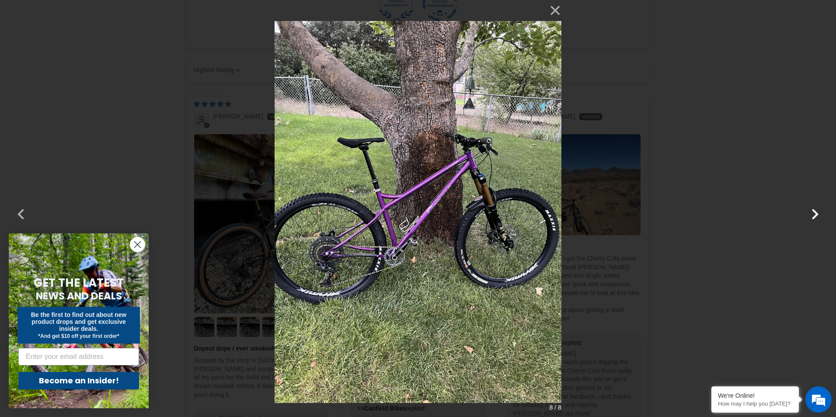
click at [818, 219] on button "button" at bounding box center [815, 208] width 21 height 21
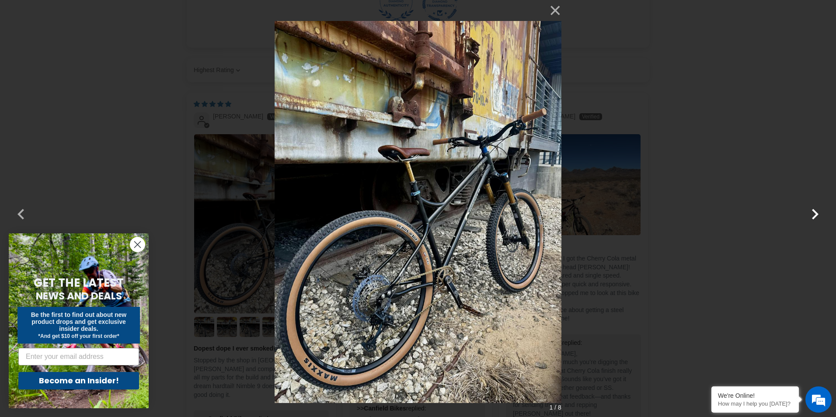
click at [818, 219] on button "button" at bounding box center [815, 208] width 21 height 21
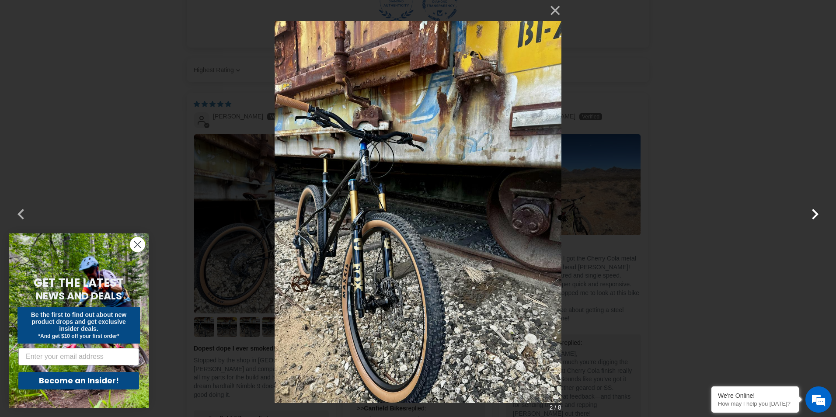
click at [818, 219] on button "button" at bounding box center [815, 208] width 21 height 21
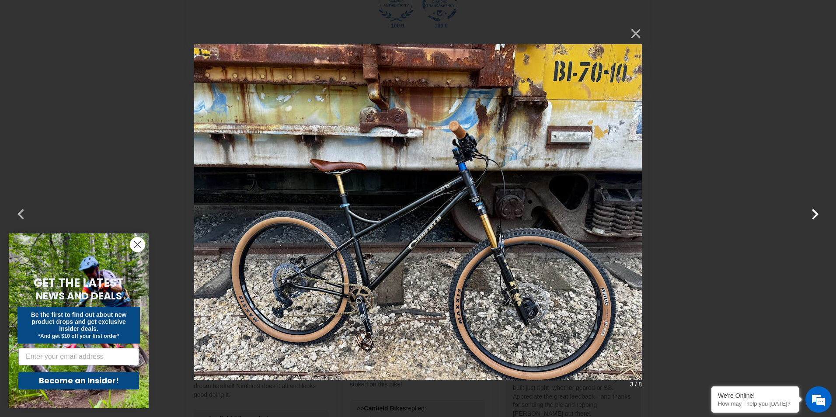
click at [818, 219] on button "button" at bounding box center [815, 208] width 21 height 21
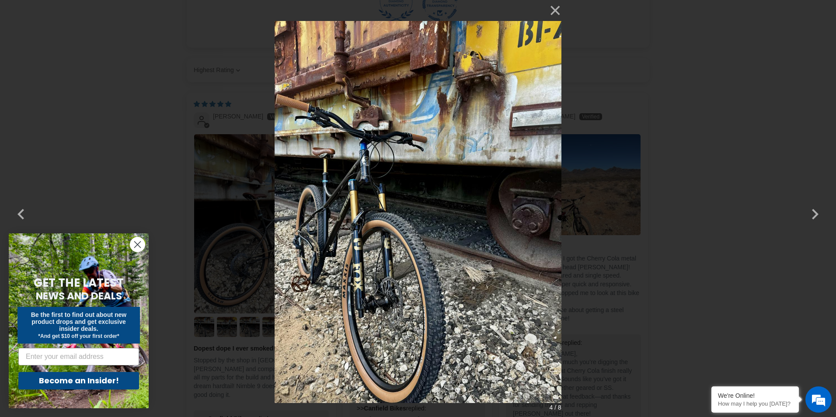
click at [707, 161] on div "× 4 / 8" at bounding box center [418, 208] width 836 height 417
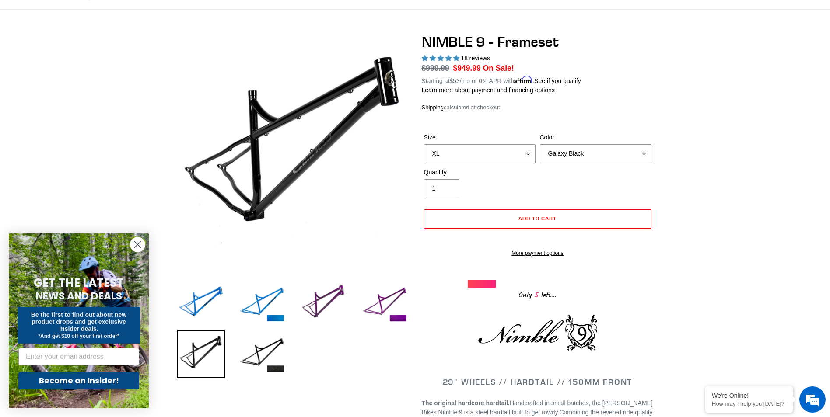
scroll to position [44, 0]
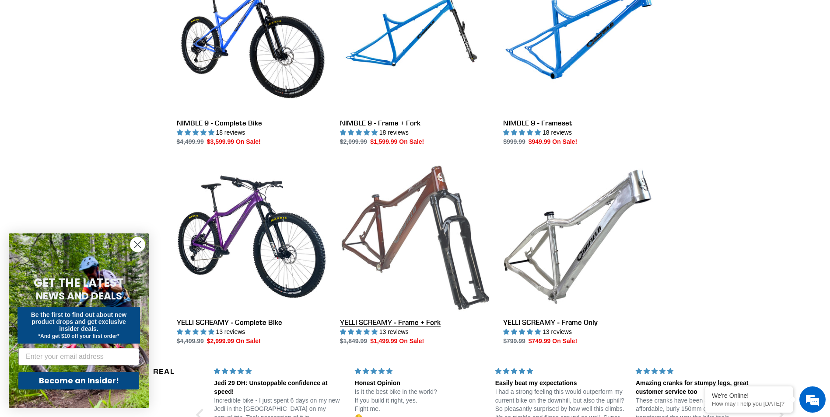
scroll to position [1631, 0]
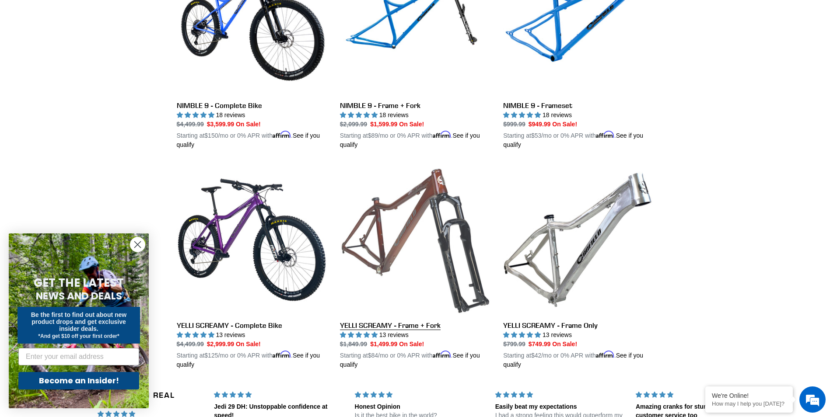
click at [423, 319] on link "YELLI SCREAMY - Frame + Fork" at bounding box center [415, 267] width 150 height 205
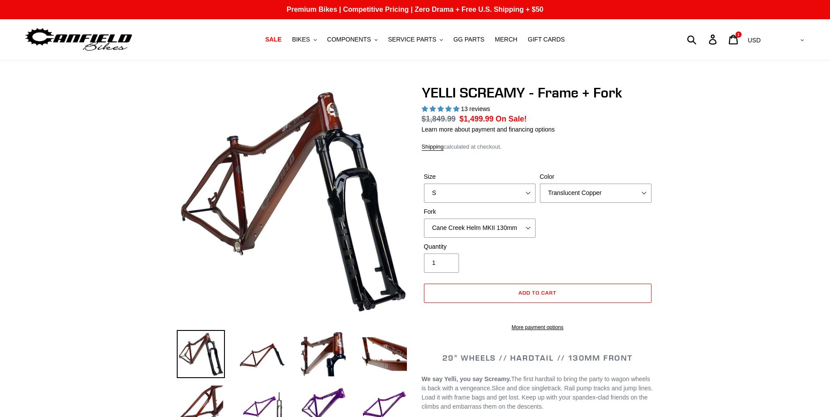
select select "highest-rating"
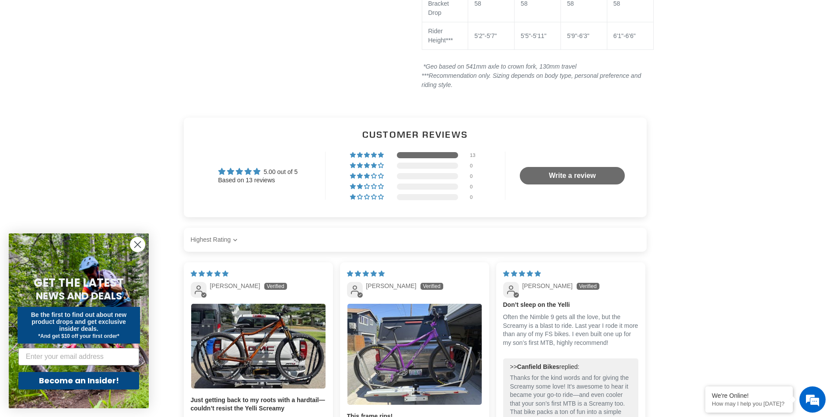
scroll to position [1312, 0]
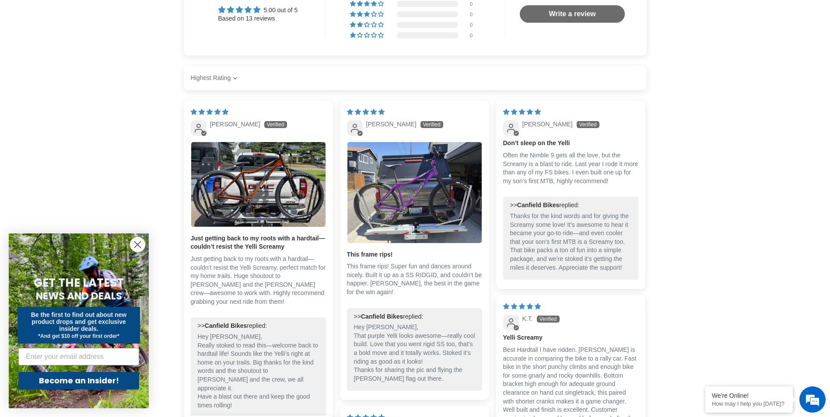
click at [372, 281] on p "This frame rips! Super fun and dances around nicely. Built it up as a SS RIDGID…" at bounding box center [414, 279] width 135 height 34
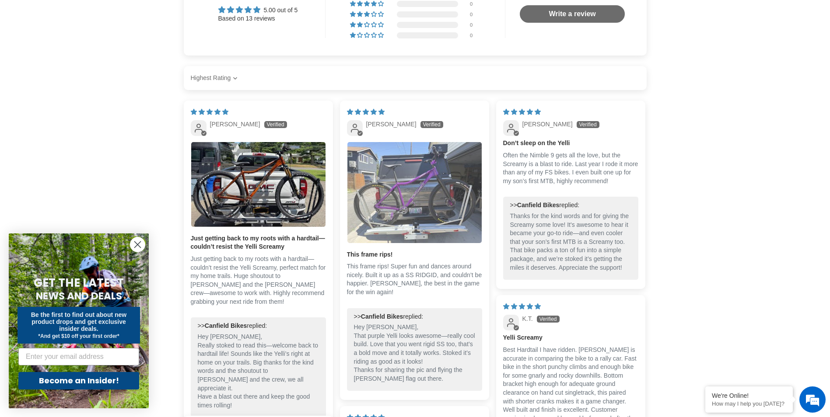
click at [362, 230] on img "Link to user picture 1" at bounding box center [414, 192] width 134 height 101
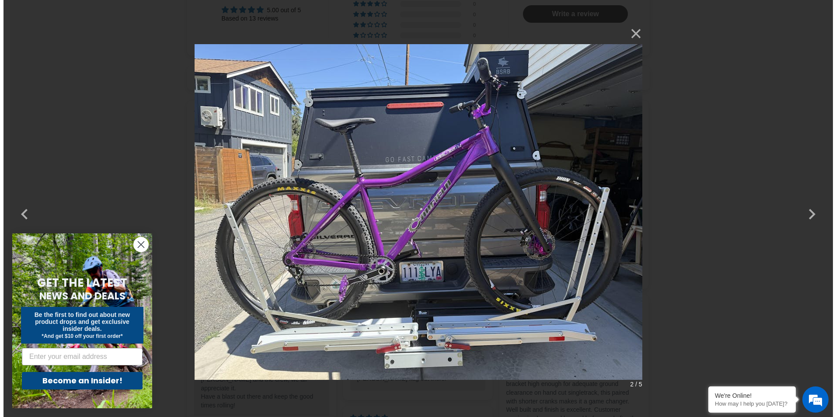
scroll to position [0, 0]
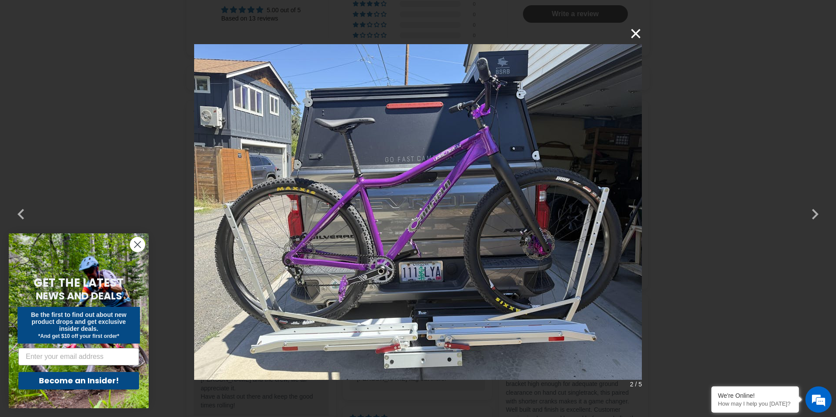
click at [640, 36] on button "×" at bounding box center [631, 33] width 21 height 21
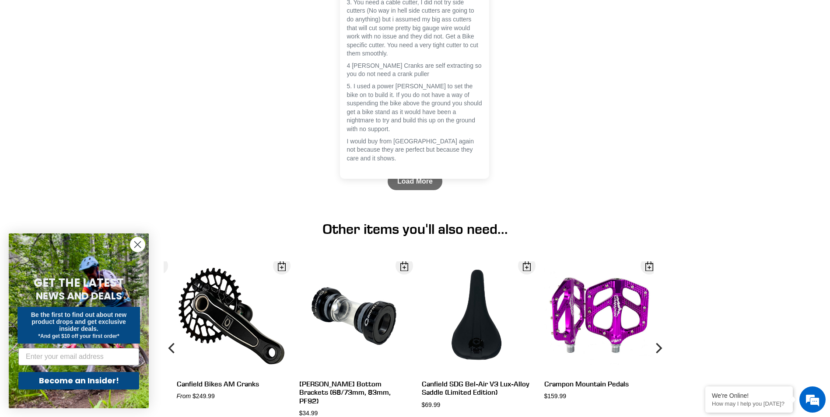
scroll to position [2712, 0]
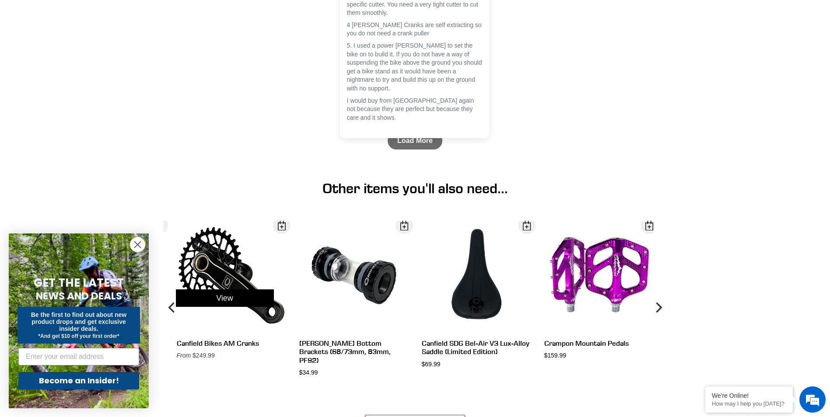
click at [219, 353] on div "View" at bounding box center [225, 298] width 122 height 155
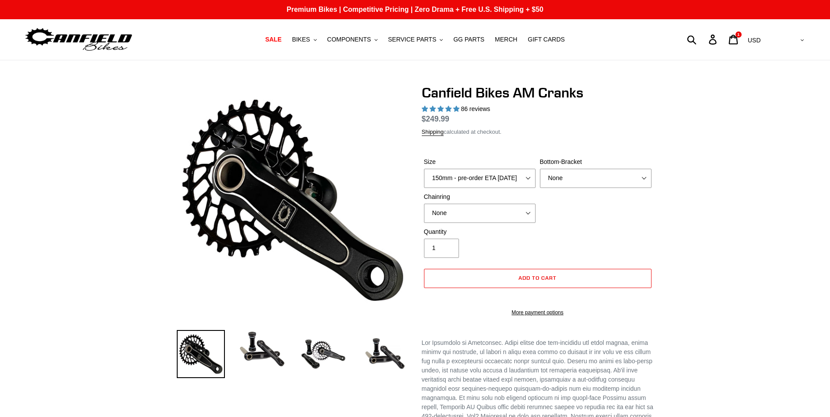
select select "highest-rating"
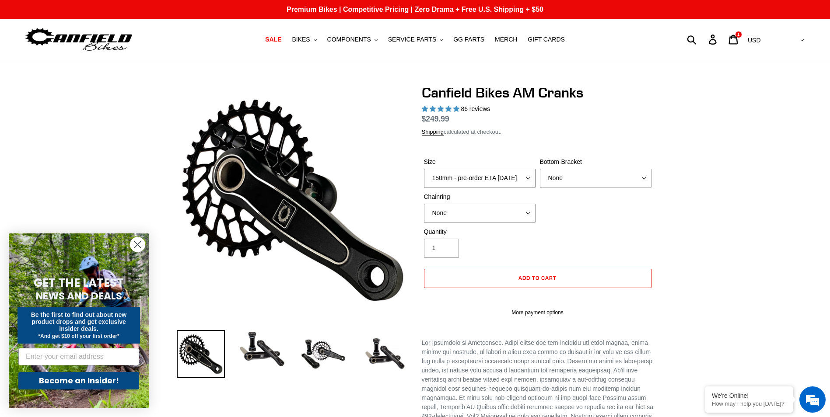
click at [496, 182] on select "150mm - pre-order ETA 9/30/25 155mm - pre-order ETA 9/30/25 160mm - pre-order E…" at bounding box center [480, 178] width 112 height 19
select select "165mm - pre-order ETA 9/30/25"
click at [424, 179] on select "150mm - pre-order ETA 9/30/25 155mm - pre-order ETA 9/30/25 160mm - pre-order E…" at bounding box center [480, 178] width 112 height 19
click at [568, 187] on select "None BSA Threaded 68/73mm Press Fit PF92" at bounding box center [596, 178] width 112 height 19
select select "BSA Threaded 68/73mm"
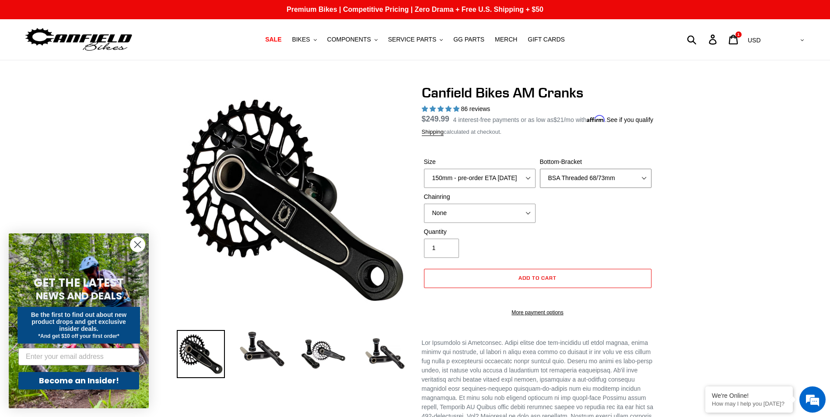
click at [540, 179] on select "None BSA Threaded 68/73mm Press Fit PF92" at bounding box center [596, 178] width 112 height 19
click at [485, 223] on select "None 30t Round (Boost 148) 30t Oval (Boost 148) 32t Round (Boost 148) 32t Oval …" at bounding box center [480, 213] width 112 height 19
select select "32t Oval (Boost 148)"
click at [424, 214] on select "None 30t Round (Boost 148) 30t Oval (Boost 148) 32t Round (Boost 148) 32t Oval …" at bounding box center [480, 213] width 112 height 19
click at [281, 40] on span "SALE" at bounding box center [273, 39] width 16 height 7
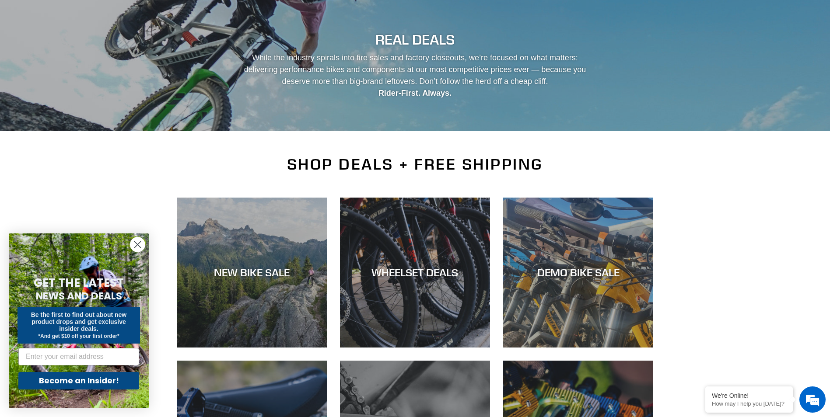
scroll to position [131, 0]
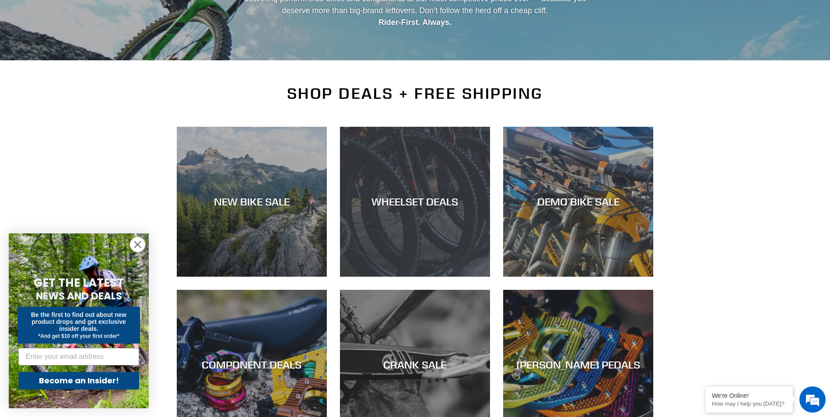
click at [444, 277] on div "WHEELSET DEALS" at bounding box center [415, 277] width 150 height 0
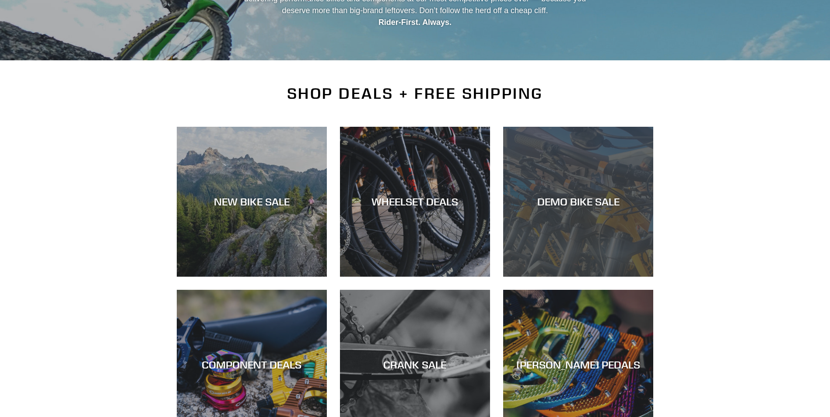
scroll to position [131, 0]
click at [586, 200] on div "DEMO BIKE SALE" at bounding box center [578, 202] width 150 height 13
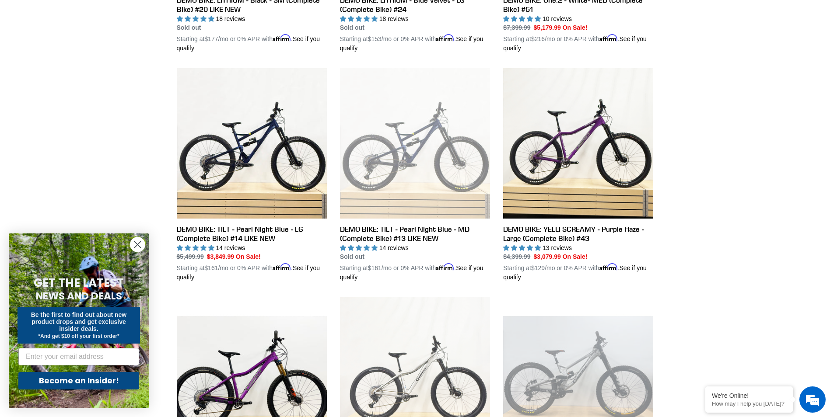
scroll to position [614, 0]
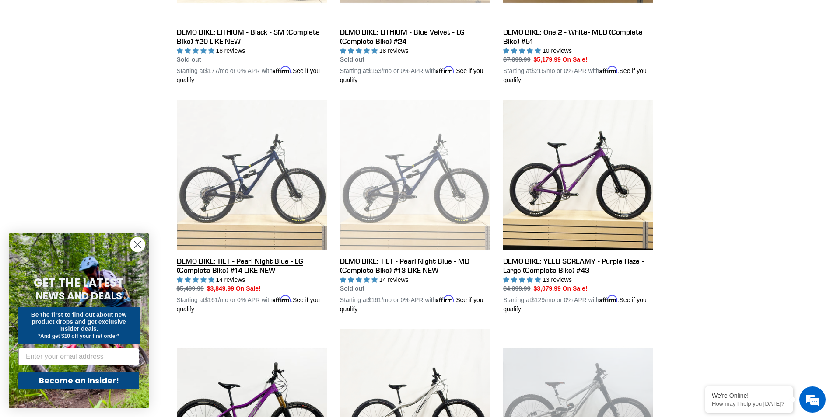
click at [208, 260] on link "DEMO BIKE: TILT - Pearl Night Blue - LG (Complete Bike) #14 LIKE NEW" at bounding box center [252, 207] width 150 height 214
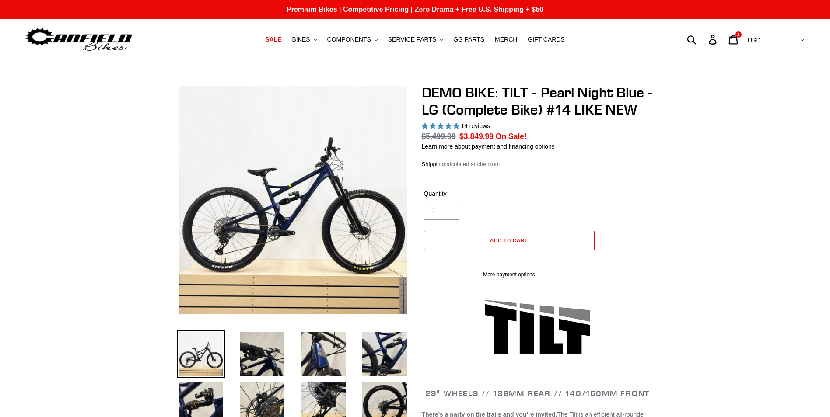
select select "highest-rating"
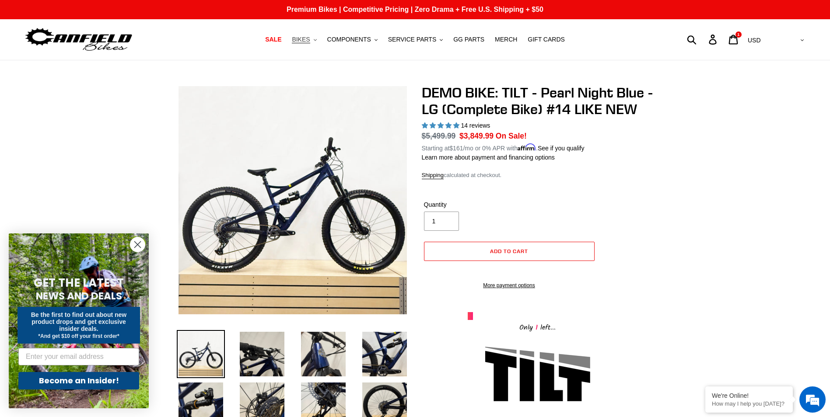
click at [310, 39] on span "BIKES" at bounding box center [301, 39] width 18 height 7
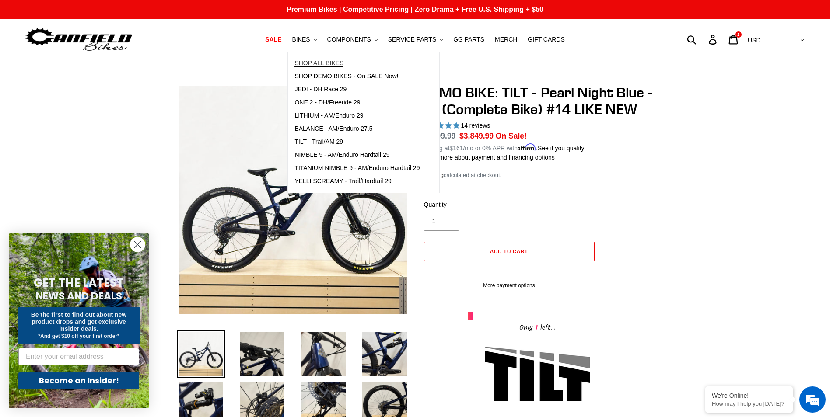
click at [337, 65] on span "SHOP ALL BIKES" at bounding box center [318, 62] width 49 height 7
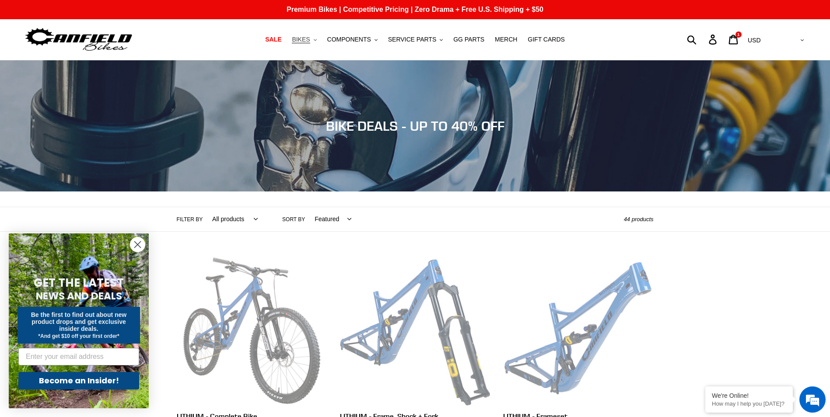
click at [310, 40] on span "BIKES" at bounding box center [301, 39] width 18 height 7
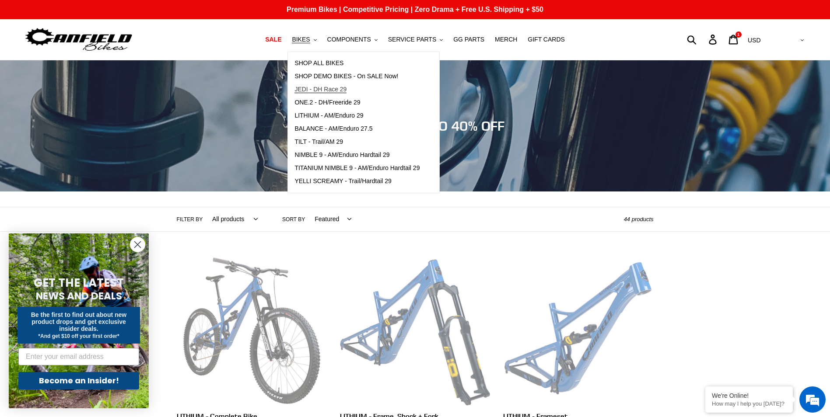
click at [340, 90] on span "JEDI - DH Race 29" at bounding box center [320, 89] width 52 height 7
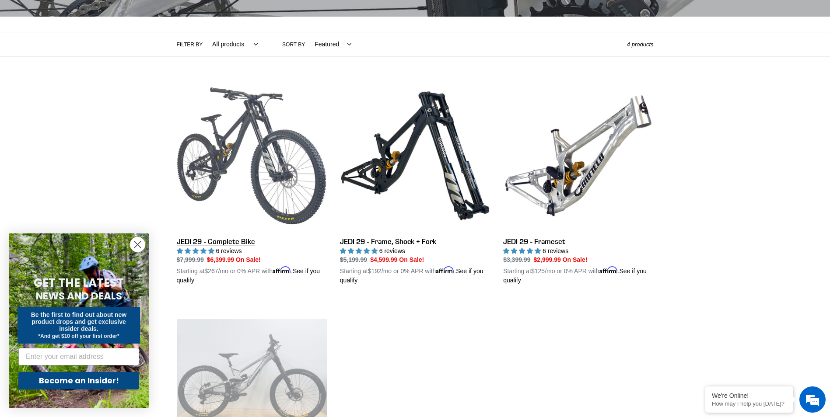
click at [210, 241] on link "JEDI 29 - Complete Bike" at bounding box center [252, 183] width 150 height 205
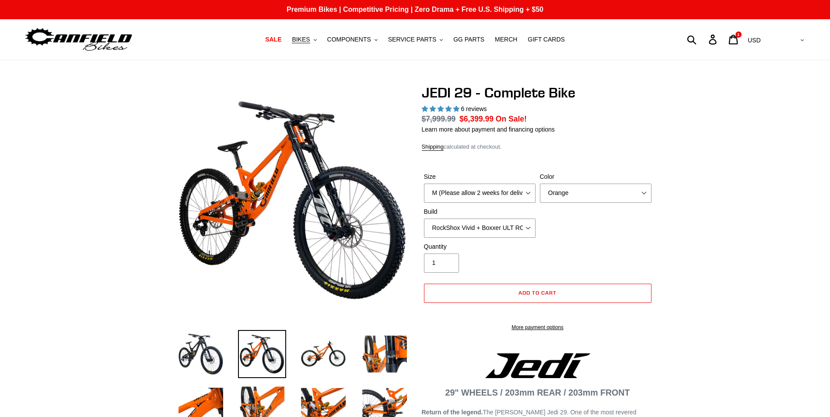
select select "highest-rating"
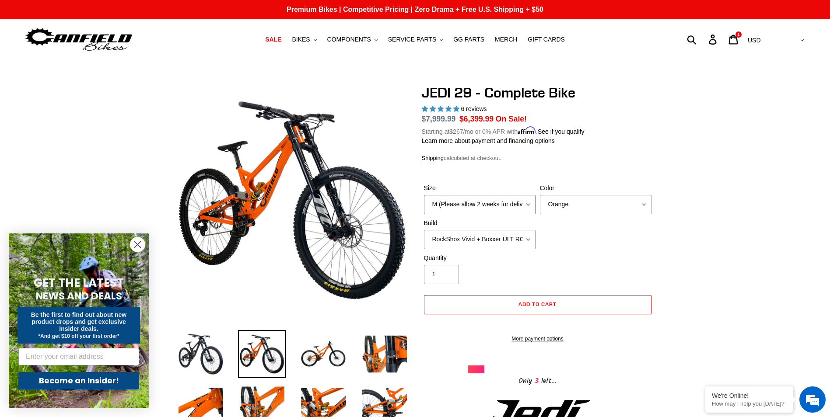
click at [487, 202] on select "M (Please allow 2 weeks for delivery) L (Please allow 2 weeks for delivery) XL …" at bounding box center [480, 204] width 112 height 19
select select "XL (Please allow 2 weeks for delivery)"
click at [424, 195] on select "M (Please allow 2 weeks for delivery) L (Please allow 2 weeks for delivery) XL …" at bounding box center [480, 204] width 112 height 19
click at [581, 202] on select "Orange Stealth Black Raw" at bounding box center [596, 204] width 112 height 19
click at [540, 195] on select "Orange Stealth Black Raw" at bounding box center [596, 204] width 112 height 19
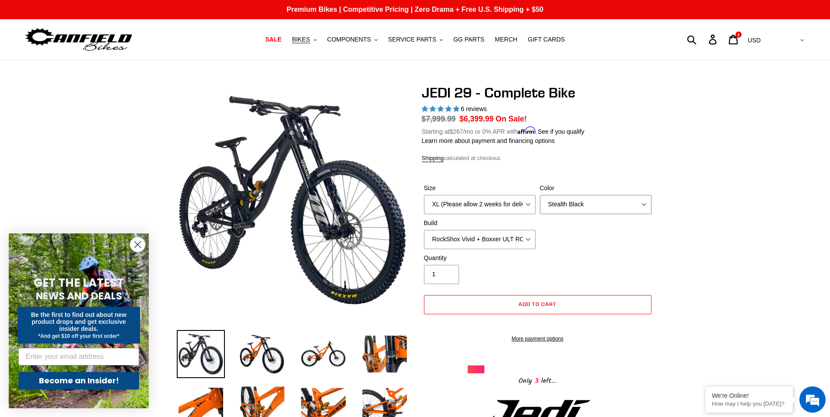
click at [559, 205] on select "Orange Stealth Black Raw" at bounding box center [596, 204] width 112 height 19
select select "Raw"
click at [540, 195] on select "Orange Stealth Black Raw" at bounding box center [596, 204] width 112 height 19
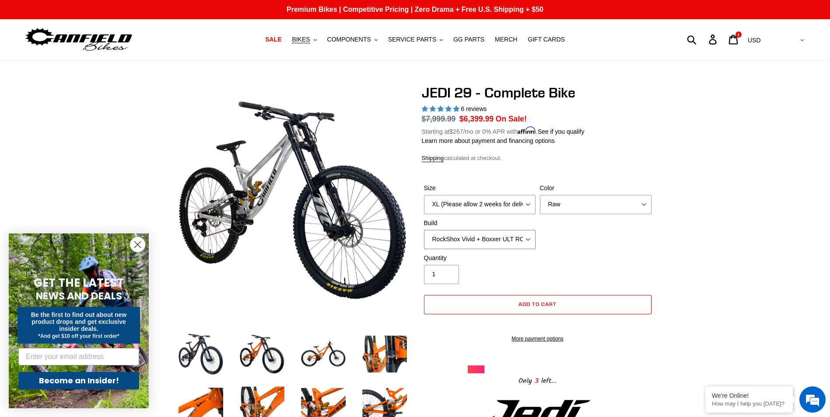
click at [470, 238] on select "RockShox Vivid + Boxxer ULT RC2 C3 200 + SRAM XO RockShox Vivid + Boxxer ULT RC…" at bounding box center [480, 239] width 112 height 19
select select "Fox DHX2 + Fox 40 Float Grip 2 203 + Shimano"
click at [424, 230] on select "RockShox Vivid + Boxxer ULT RC2 C3 200 + SRAM XO RockShox Vivid + Boxxer ULT RC…" at bounding box center [480, 239] width 112 height 19
click at [291, 349] on li at bounding box center [316, 356] width 61 height 51
click at [263, 355] on img at bounding box center [262, 354] width 48 height 48
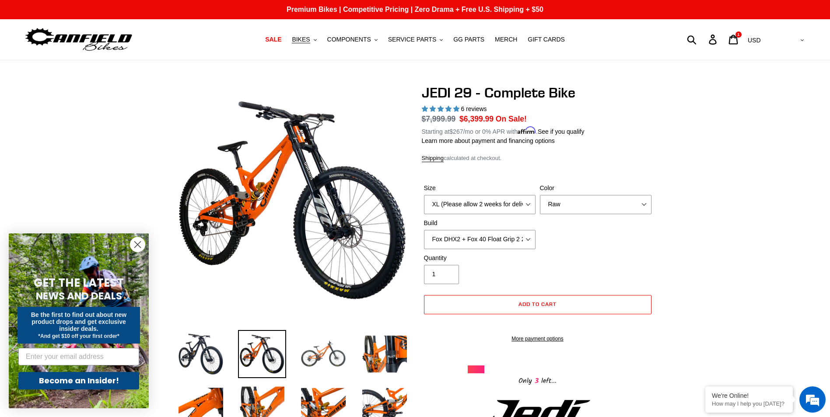
drag, startPoint x: 310, startPoint y: 349, endPoint x: 322, endPoint y: 350, distance: 12.3
click at [311, 349] on img at bounding box center [323, 354] width 48 height 48
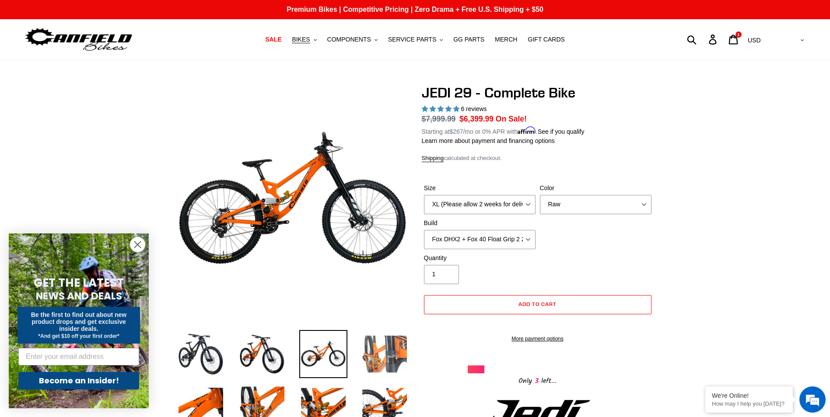
click at [373, 358] on img at bounding box center [384, 354] width 48 height 48
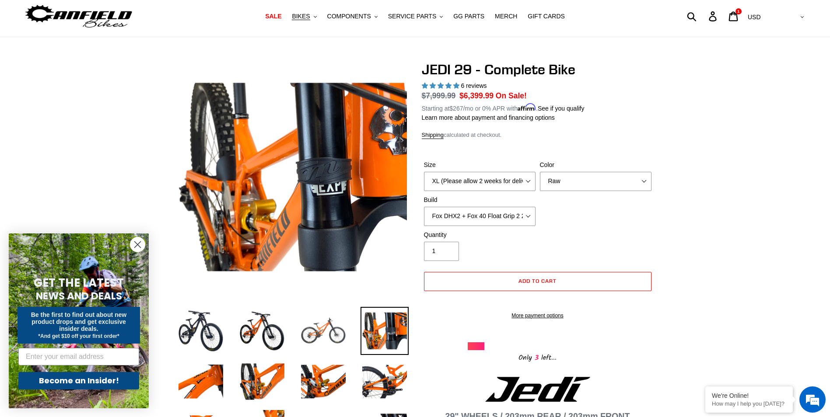
scroll to position [44, 0]
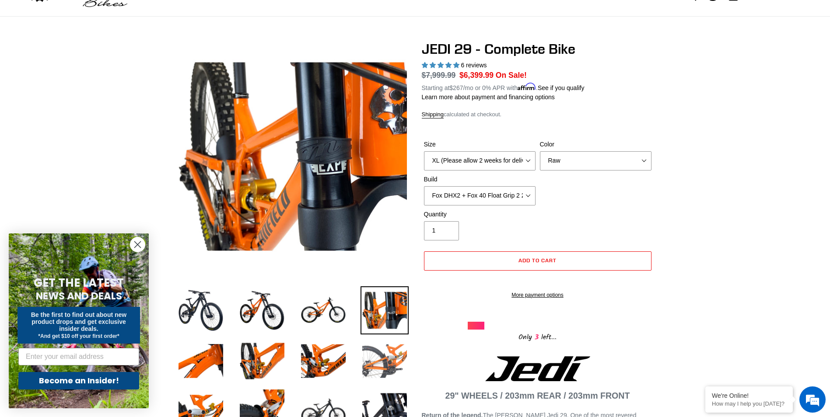
click at [379, 363] on img at bounding box center [384, 361] width 48 height 48
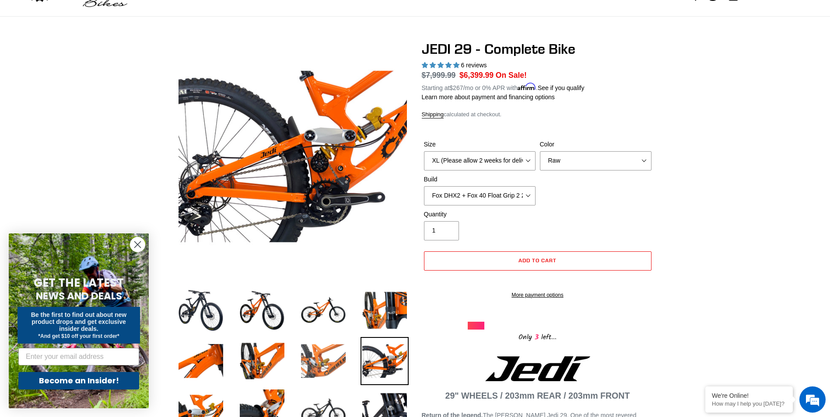
click at [329, 351] on img at bounding box center [323, 361] width 48 height 48
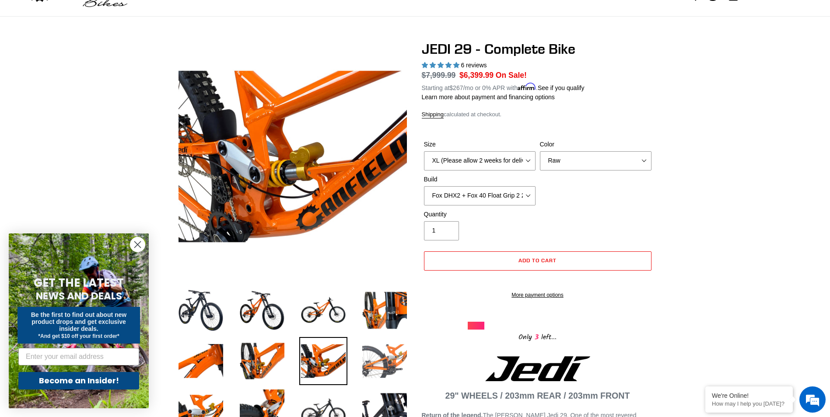
click at [393, 356] on img at bounding box center [384, 361] width 48 height 48
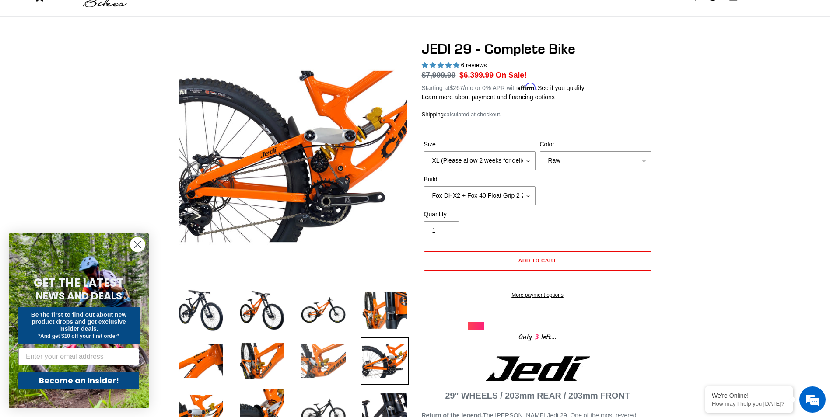
click at [329, 361] on img at bounding box center [323, 361] width 48 height 48
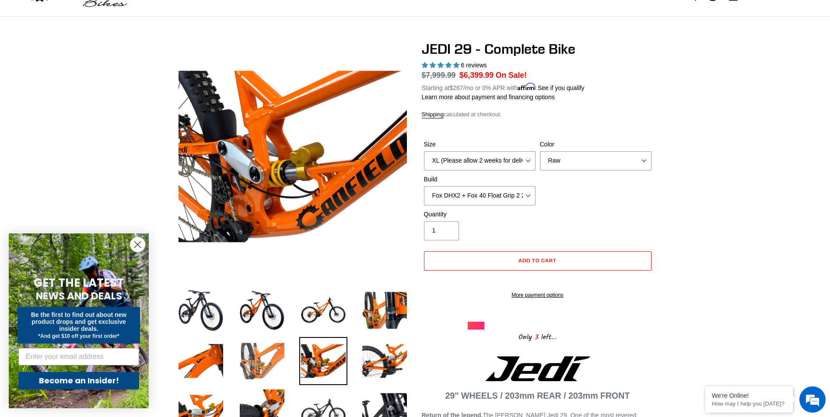
click at [246, 367] on img at bounding box center [262, 361] width 48 height 48
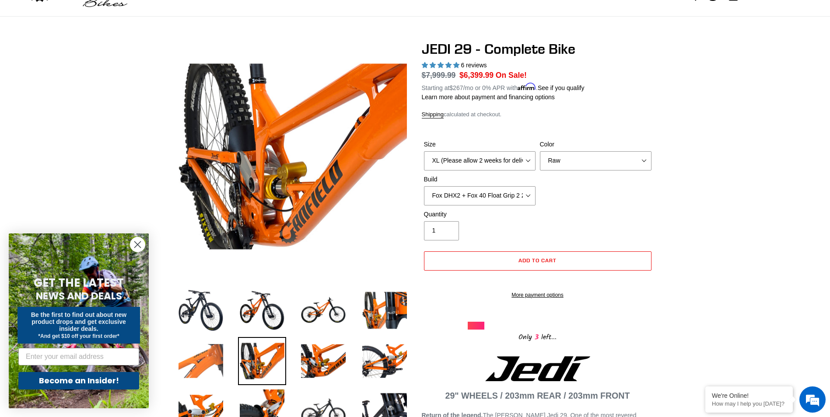
click at [197, 360] on img at bounding box center [201, 361] width 48 height 48
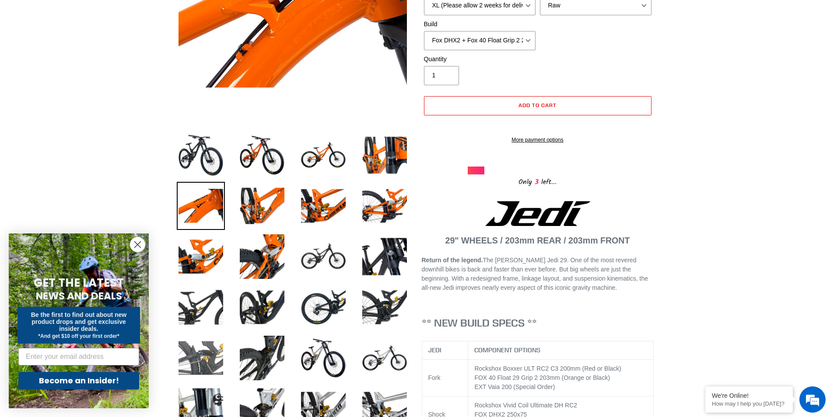
scroll to position [219, 0]
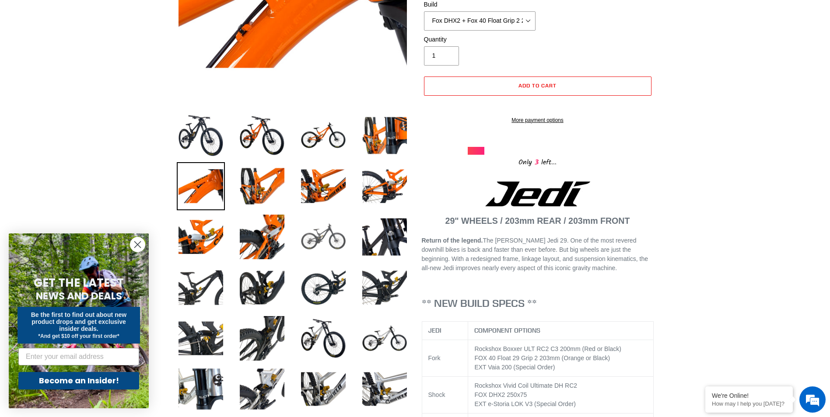
click at [325, 235] on img at bounding box center [323, 237] width 48 height 48
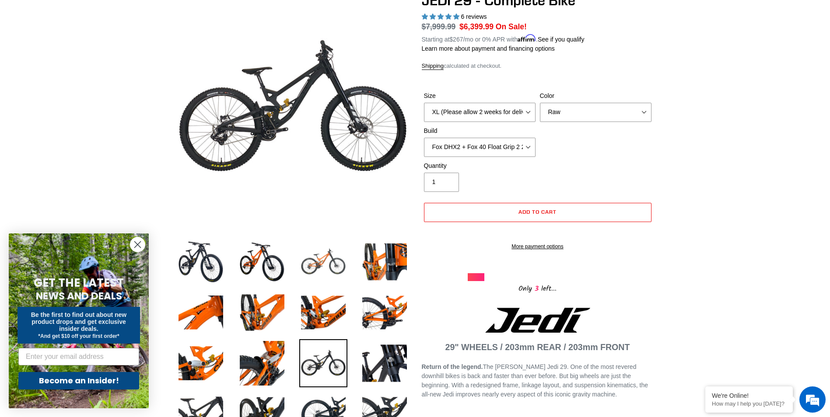
scroll to position [87, 0]
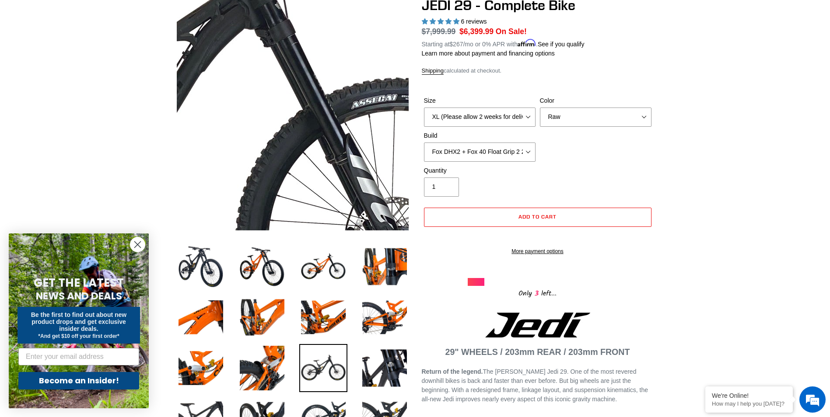
click at [351, 96] on img at bounding box center [125, 164] width 896 height 896
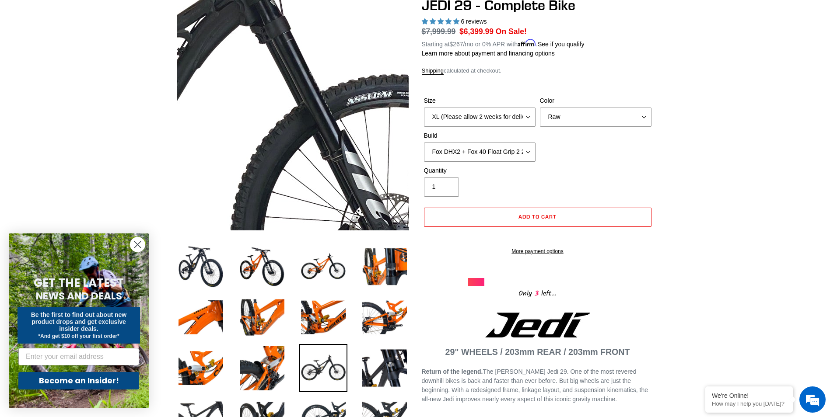
click at [353, 97] on img at bounding box center [120, 160] width 896 height 896
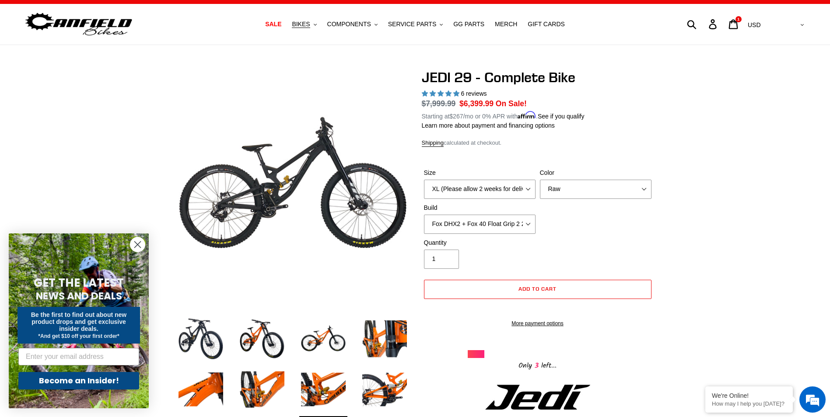
scroll to position [0, 0]
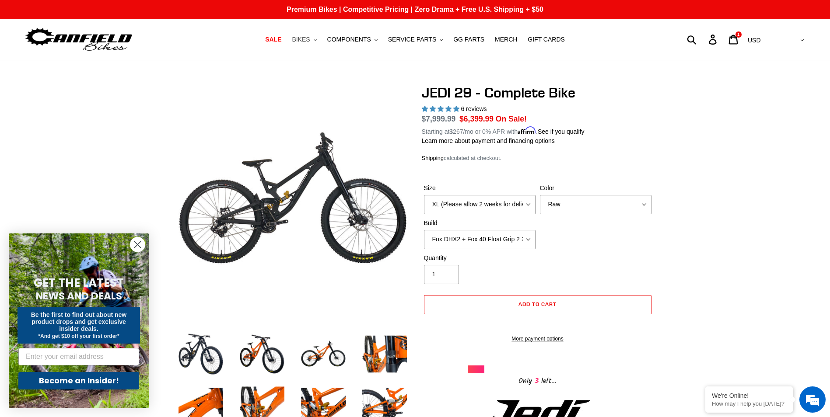
click at [308, 40] on span "BIKES" at bounding box center [301, 39] width 18 height 7
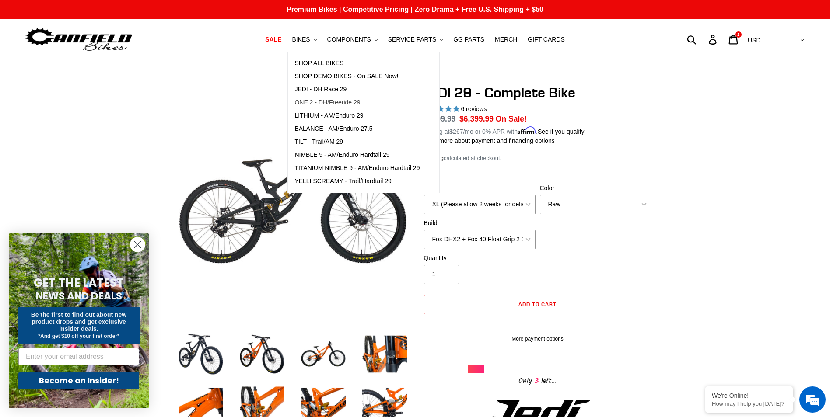
click at [353, 105] on span "ONE.2 - DH/Freeride 29" at bounding box center [327, 102] width 66 height 7
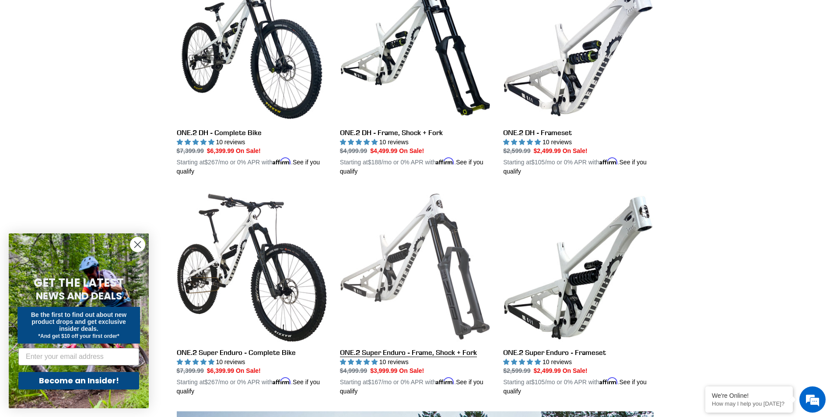
scroll to position [262, 0]
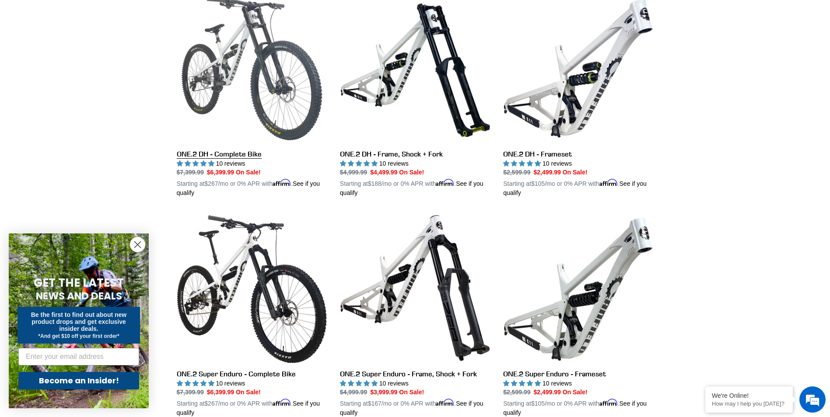
click at [223, 163] on link "ONE.2 DH - Complete Bike" at bounding box center [252, 95] width 150 height 205
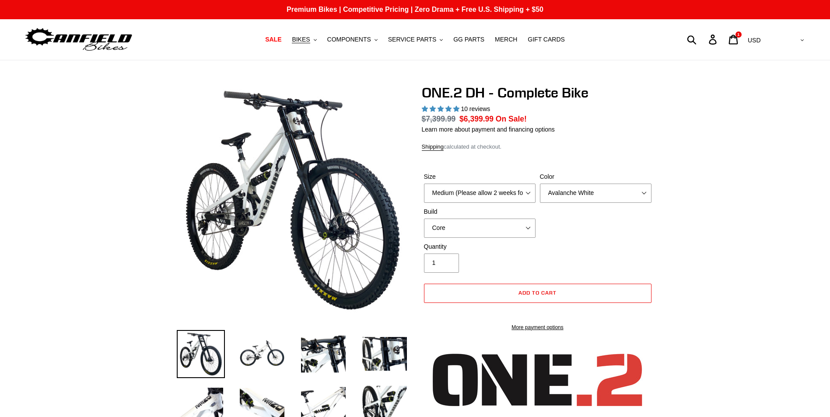
select select "highest-rating"
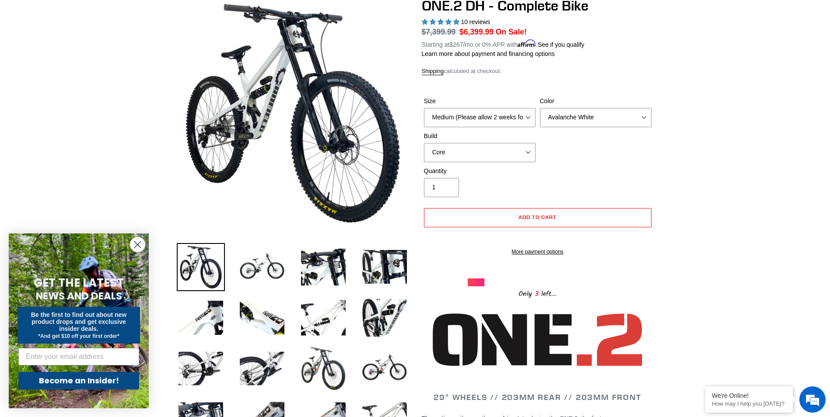
scroll to position [87, 0]
click at [266, 259] on img at bounding box center [262, 267] width 48 height 48
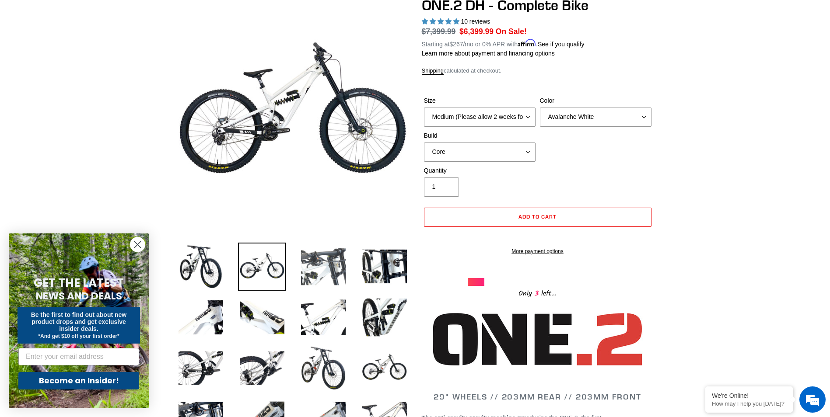
click at [306, 269] on img at bounding box center [323, 267] width 48 height 48
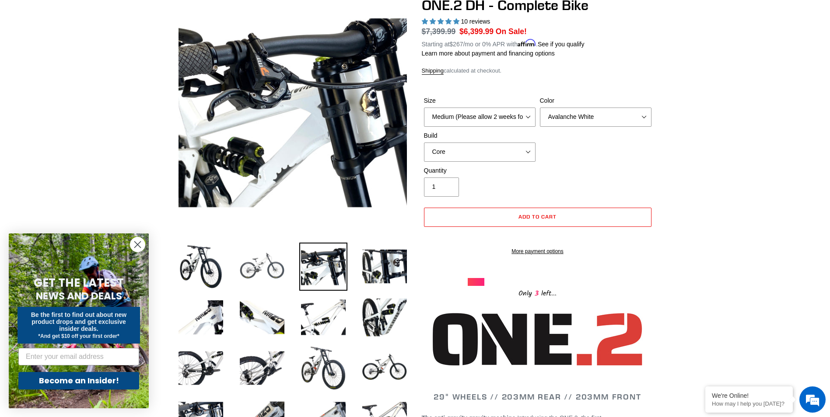
click at [261, 276] on img at bounding box center [262, 267] width 48 height 48
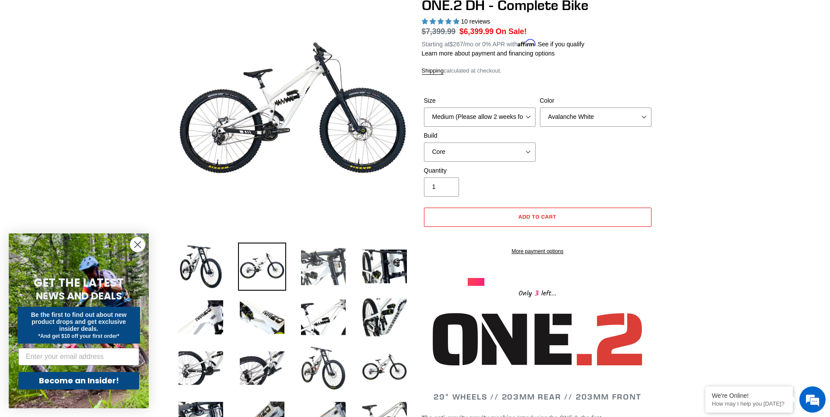
click at [329, 269] on img at bounding box center [323, 267] width 48 height 48
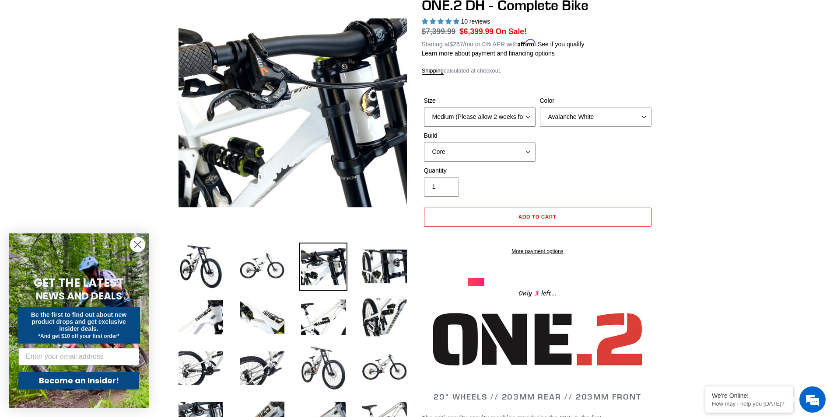
click at [506, 116] on select "Medium (Please allow 2 weeks for delivery) Large (Sold Out)" at bounding box center [480, 117] width 112 height 19
click at [588, 118] on select "Avalanche White Bentonite Grey" at bounding box center [596, 117] width 112 height 19
select select "Bentonite Grey"
click at [540, 108] on select "Avalanche White Bentonite Grey" at bounding box center [596, 117] width 112 height 19
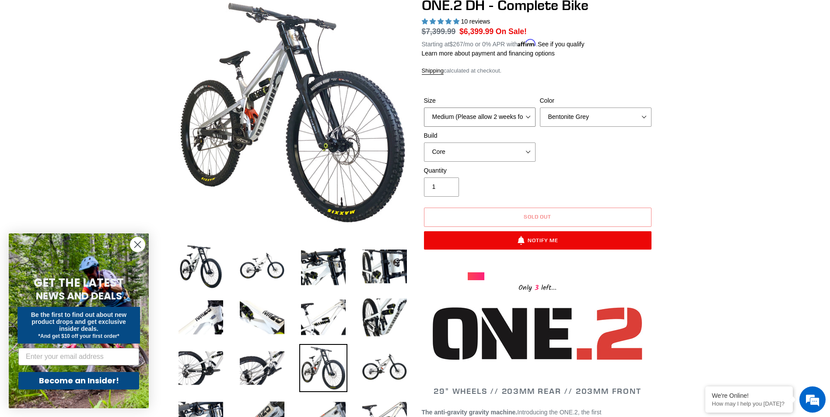
click at [493, 116] on select "Medium (Please allow 2 weeks for delivery) Large (Sold Out)" at bounding box center [480, 117] width 112 height 19
click at [493, 160] on select "Core Pro" at bounding box center [480, 152] width 112 height 19
select select "Pro"
click at [424, 143] on select "Core Pro" at bounding box center [480, 152] width 112 height 19
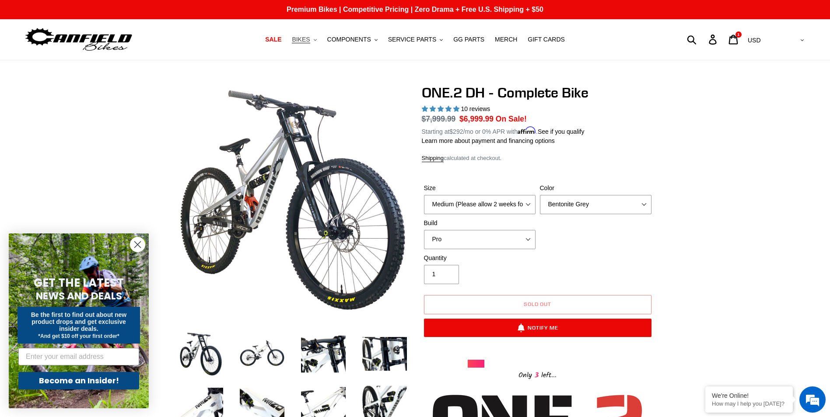
click at [310, 37] on span "BIKES" at bounding box center [301, 39] width 18 height 7
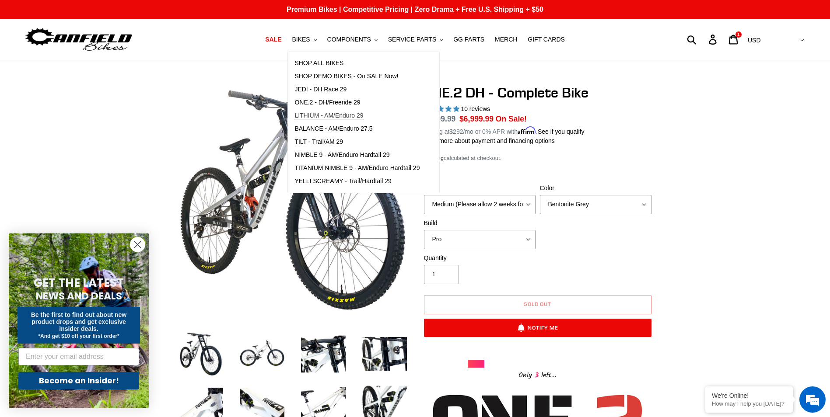
click at [345, 119] on span "LITHIUM - AM/Enduro 29" at bounding box center [328, 115] width 69 height 7
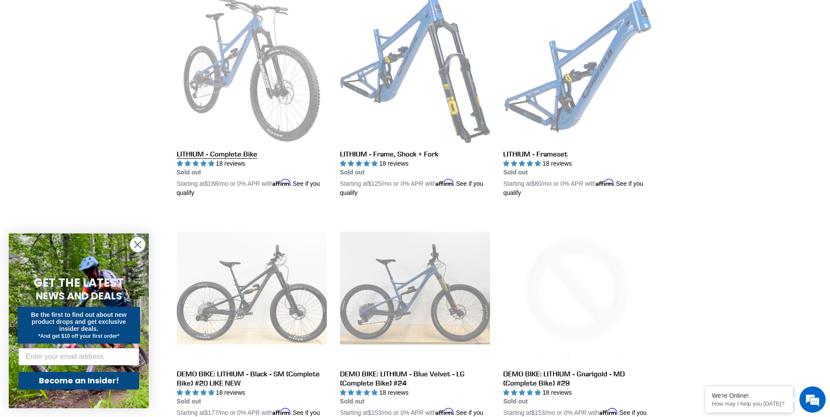
click at [235, 151] on link "LITHIUM - Complete Bike" at bounding box center [252, 95] width 150 height 205
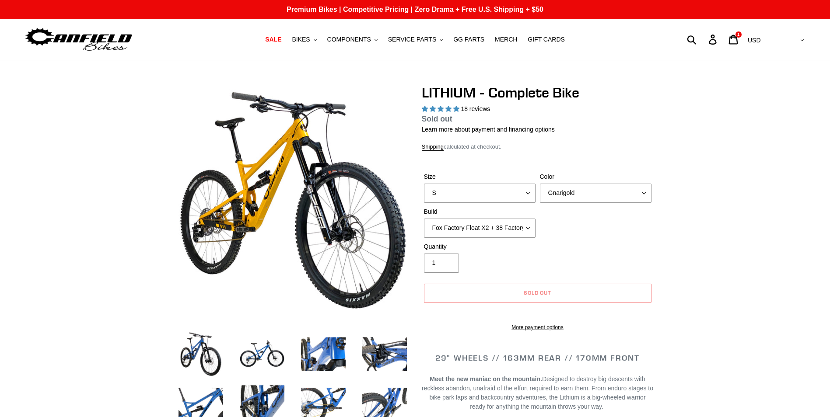
select select "highest-rating"
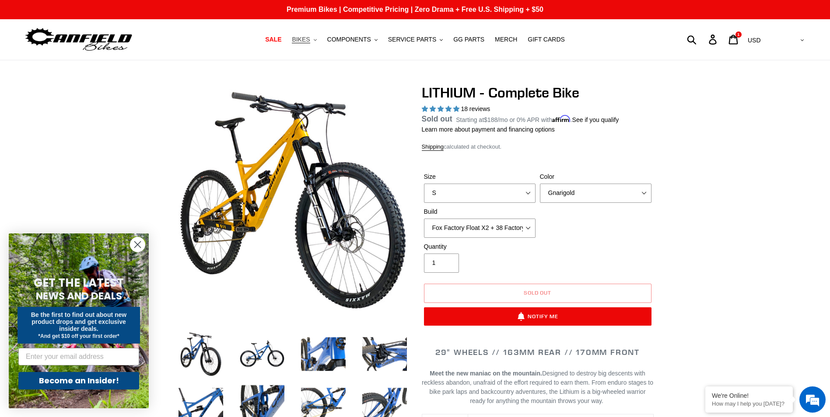
click at [308, 38] on span "BIKES" at bounding box center [301, 39] width 18 height 7
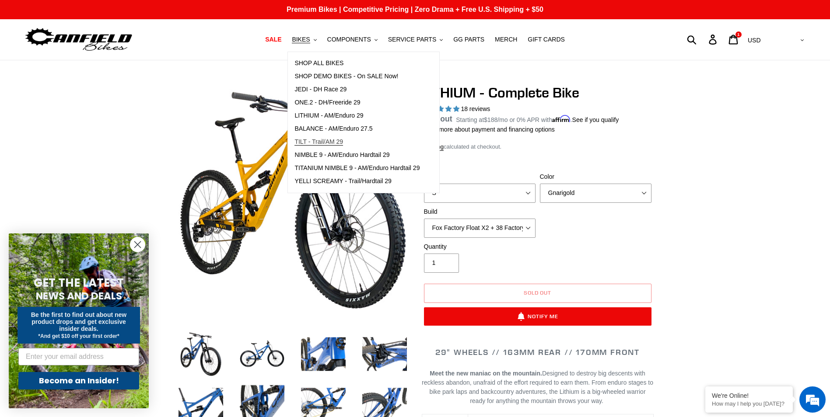
click at [340, 143] on span "TILT - Trail/AM 29" at bounding box center [318, 141] width 49 height 7
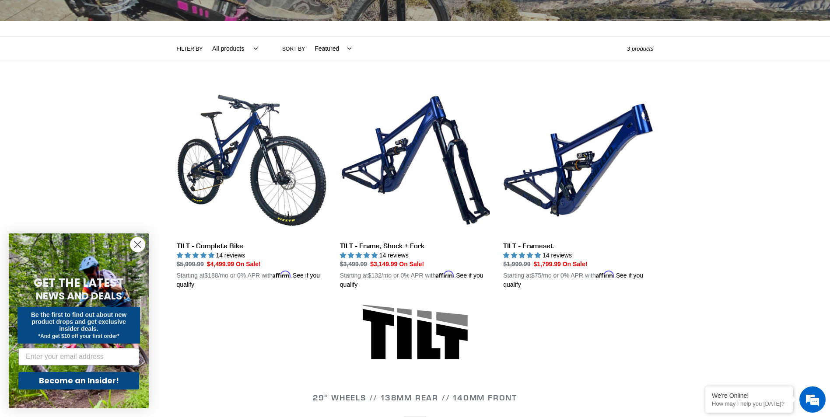
scroll to position [175, 0]
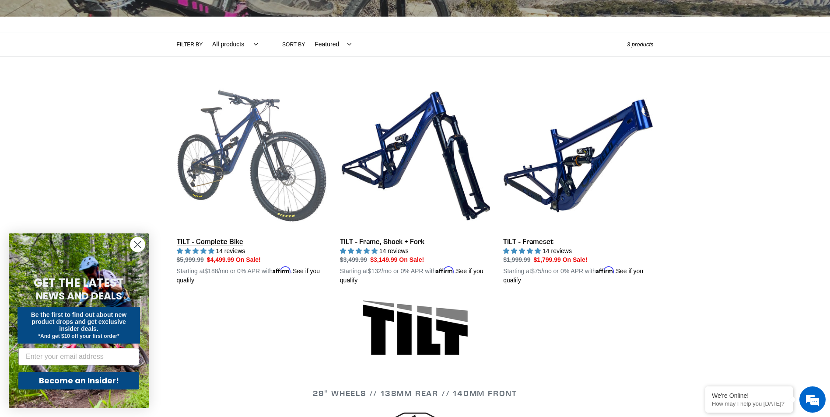
click at [211, 239] on link "TILT - Complete Bike" at bounding box center [252, 183] width 150 height 205
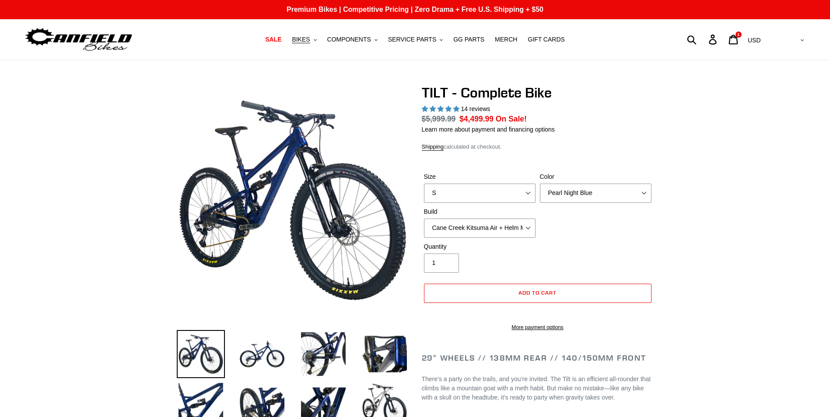
select select "highest-rating"
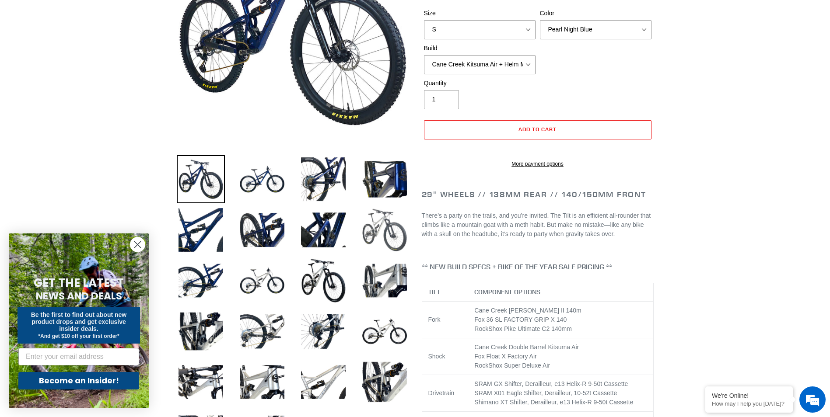
click at [382, 241] on img at bounding box center [384, 230] width 48 height 48
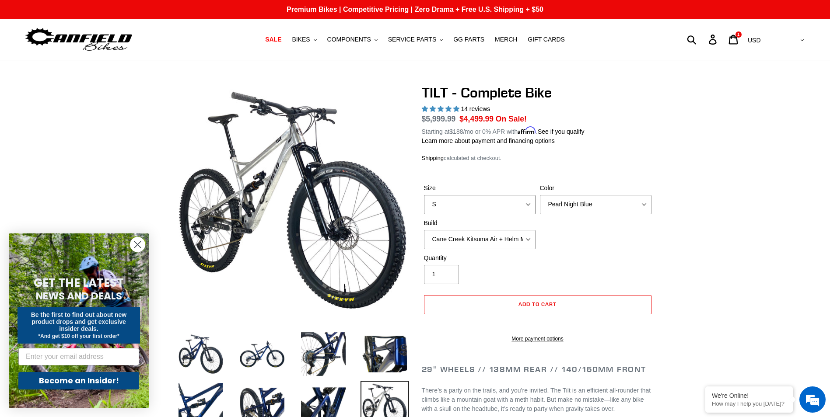
click at [467, 201] on select "S M L" at bounding box center [480, 204] width 112 height 19
click at [615, 225] on div "Size S M L Color Pearl Night Blue Stealth Silver Raw Build Cane Creek Kitsuma A…" at bounding box center [538, 219] width 232 height 70
click at [592, 201] on select "Pearl Night Blue Stealth Silver Raw" at bounding box center [596, 204] width 112 height 19
click at [504, 239] on select "Cane Creek Kitsuma Air + Helm MKII 140 + SRAM GX Cane Creek Kitsuma Air + Helm …" at bounding box center [480, 239] width 112 height 19
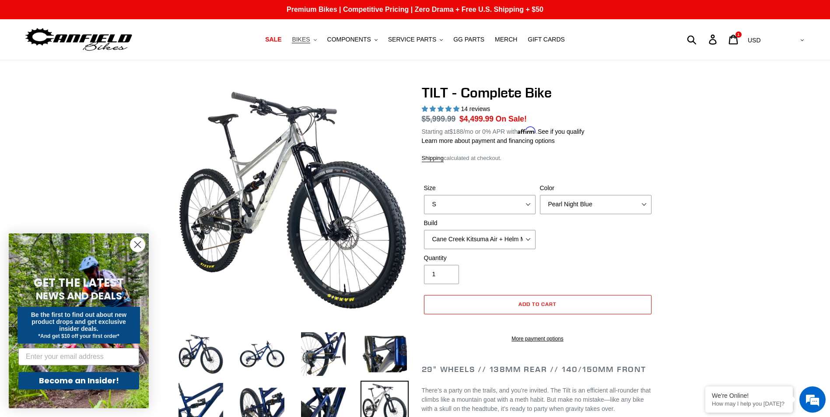
click at [310, 42] on span "BIKES" at bounding box center [301, 39] width 18 height 7
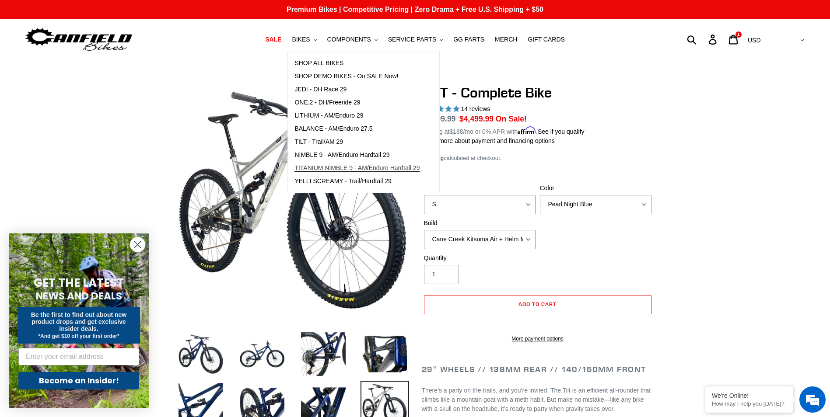
click at [378, 170] on span "TITANIUM NIMBLE 9 - AM/Enduro Hardtail 29" at bounding box center [356, 167] width 125 height 7
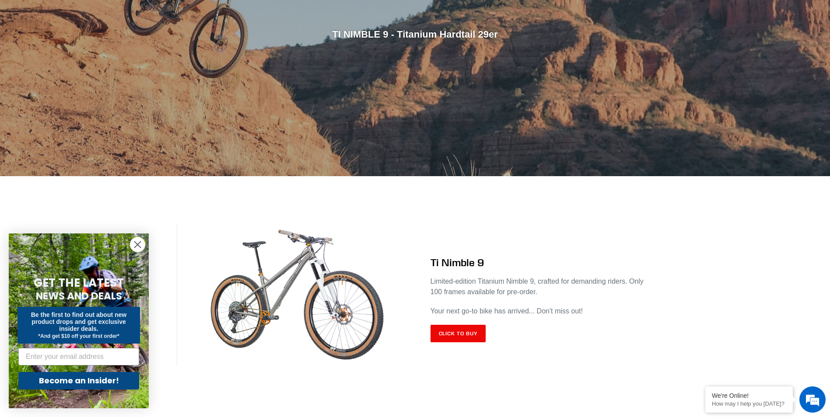
scroll to position [262, 0]
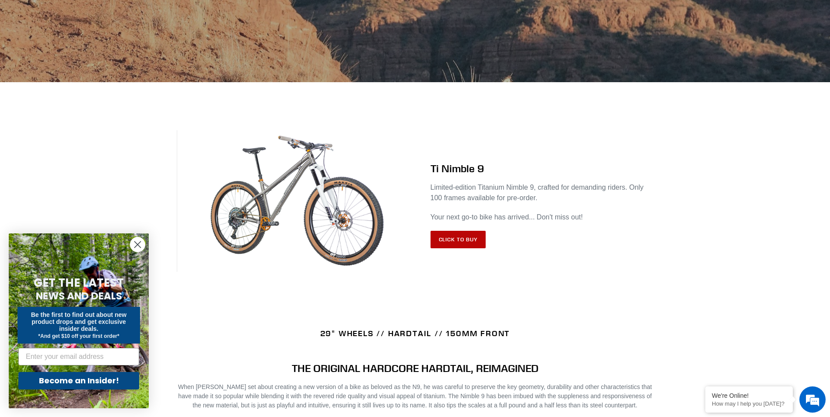
click at [456, 236] on link "Click to Buy" at bounding box center [458, 239] width 56 height 17
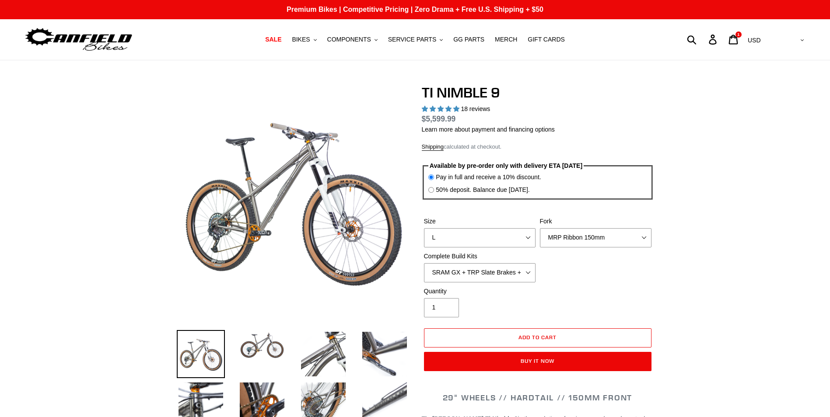
select select "highest-rating"
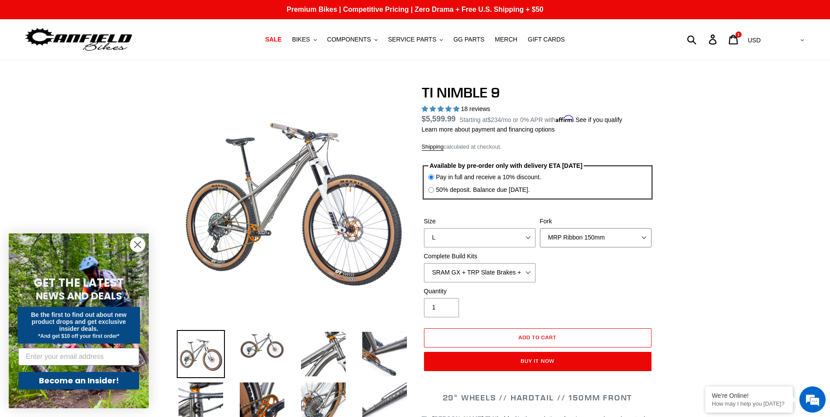
click at [583, 238] on select "MRP Ribbon 150mm RockShox Lyrik 150mm Fox Factory 36 150mm Cane Creek Helm 150m…" at bounding box center [596, 237] width 112 height 19
select select "Fox Factory 36 150mm"
click at [540, 228] on select "MRP Ribbon 150mm RockShox Lyrik 150mm Fox Factory 36 150mm Cane Creek Helm 150m…" at bounding box center [596, 237] width 112 height 19
click at [495, 279] on select "SRAM GX + TRP Slate Brakes + Rotors + e13 LG-1 Wheels SHIMANO XT + SHIMANO brak…" at bounding box center [480, 272] width 112 height 19
select select "SHIMANO XTR + HOPE Brakes + DT Swiss Carbon Wheels"
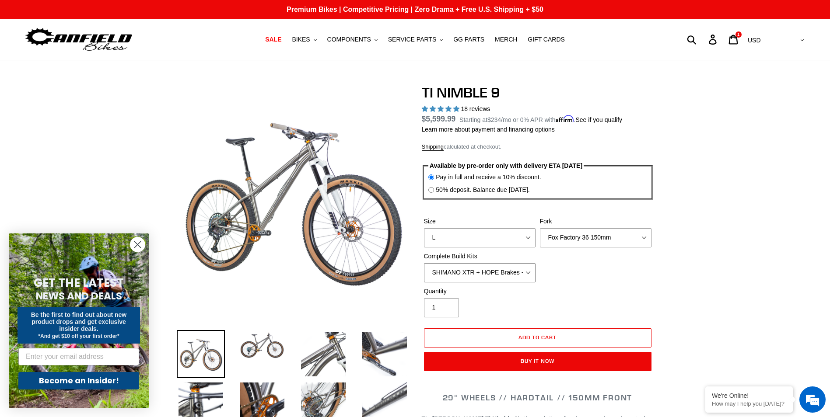
click at [424, 263] on select "SRAM GX + TRP Slate Brakes + Rotors + e13 LG-1 Wheels SHIMANO XT + SHIMANO brak…" at bounding box center [480, 272] width 112 height 19
click at [484, 242] on select "S M L XL / XXL (Specify at checkout)" at bounding box center [480, 237] width 112 height 19
select select "XL / XXL (Specify at checkout)"
click at [424, 228] on select "S M L XL / XXL (Specify at checkout)" at bounding box center [480, 237] width 112 height 19
click at [539, 337] on span "Sold out" at bounding box center [538, 337] width 28 height 7
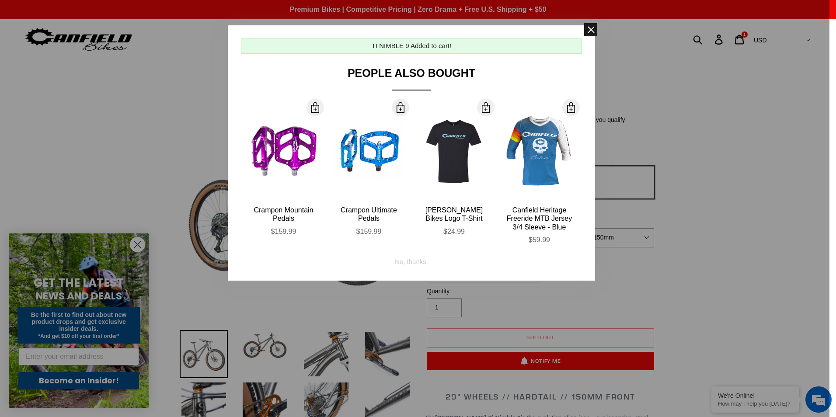
click at [588, 26] on span at bounding box center [590, 29] width 13 height 13
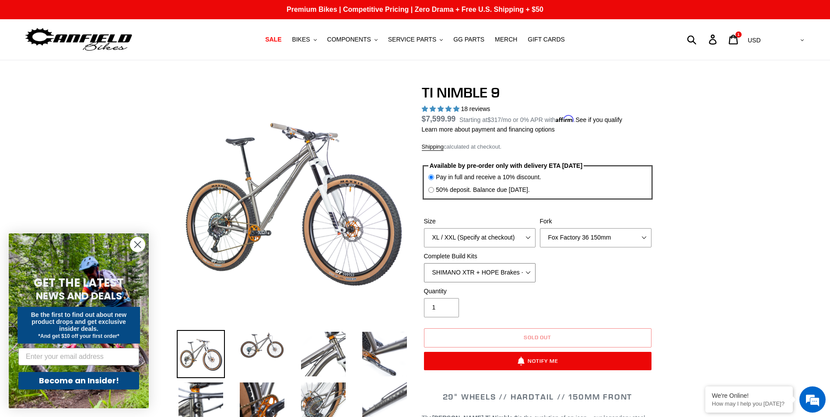
click at [505, 278] on select "SRAM GX + TRP Slate Brakes + Rotors + e13 LG-1 Wheels SHIMANO XT + SHIMANO brak…" at bounding box center [480, 272] width 112 height 19
select select "SHIMANO XT + SHIMANO brakes + Rotors + e13 LG-1 Wheels"
click at [424, 263] on select "SRAM GX + TRP Slate Brakes + Rotors + e13 LG-1 Wheels SHIMANO XT + SHIMANO brak…" at bounding box center [480, 272] width 112 height 19
click at [310, 42] on span "BIKES" at bounding box center [301, 39] width 18 height 7
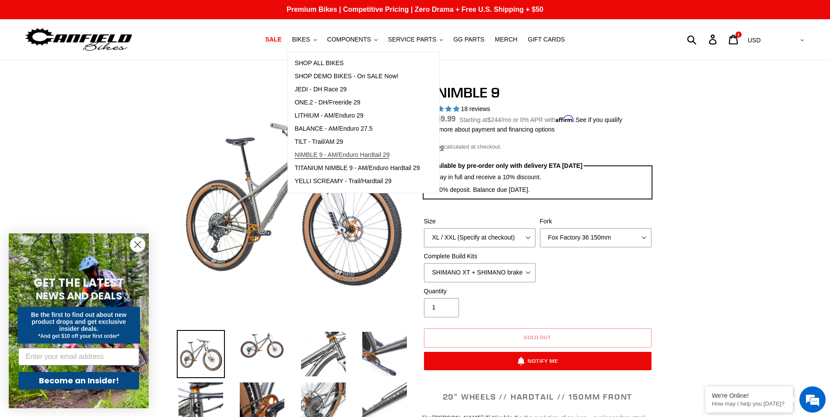
click at [356, 150] on link "NIMBLE 9 - AM/Enduro Hardtail 29" at bounding box center [357, 155] width 138 height 13
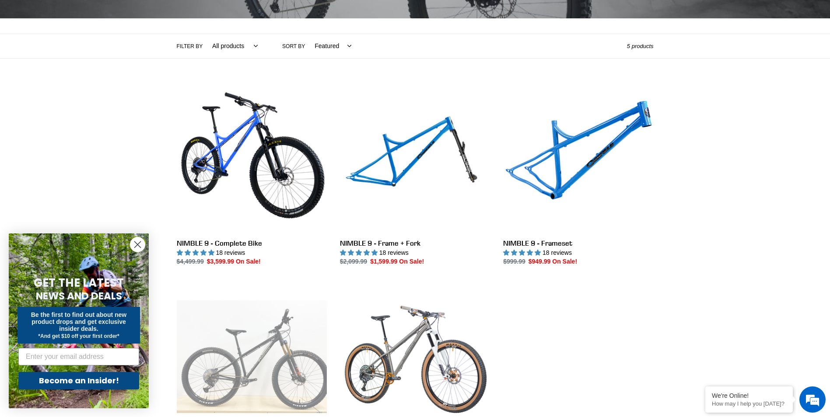
scroll to position [175, 0]
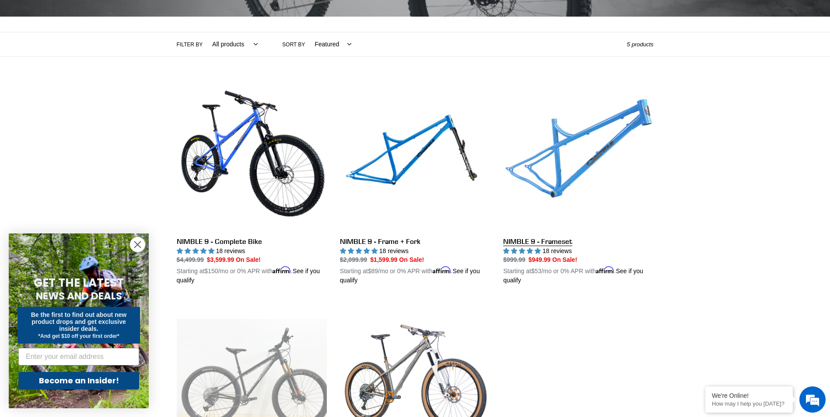
click at [557, 239] on link "NIMBLE 9 - Frameset" at bounding box center [578, 183] width 150 height 205
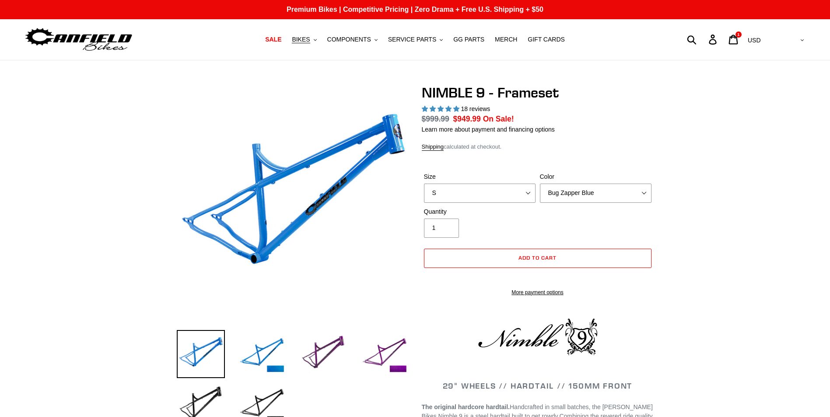
select select "highest-rating"
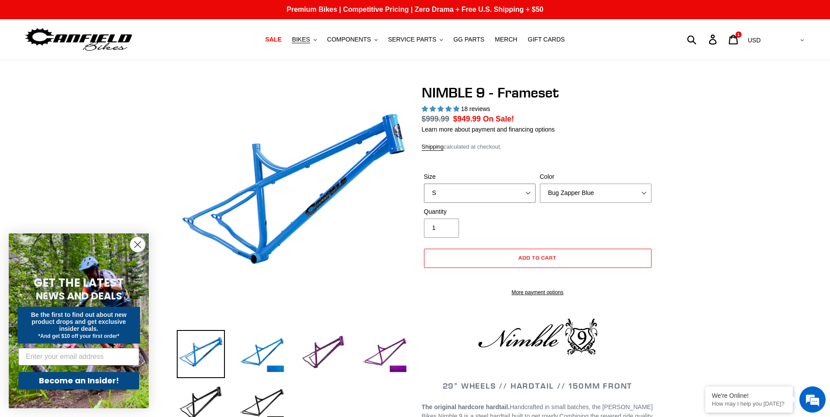
click at [497, 184] on select "S M L XL" at bounding box center [480, 193] width 112 height 19
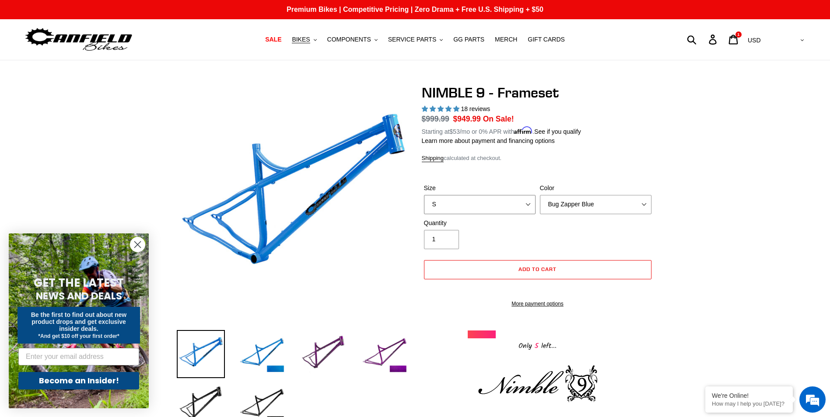
select select "XL"
click at [424, 195] on select "S M L XL" at bounding box center [480, 204] width 112 height 19
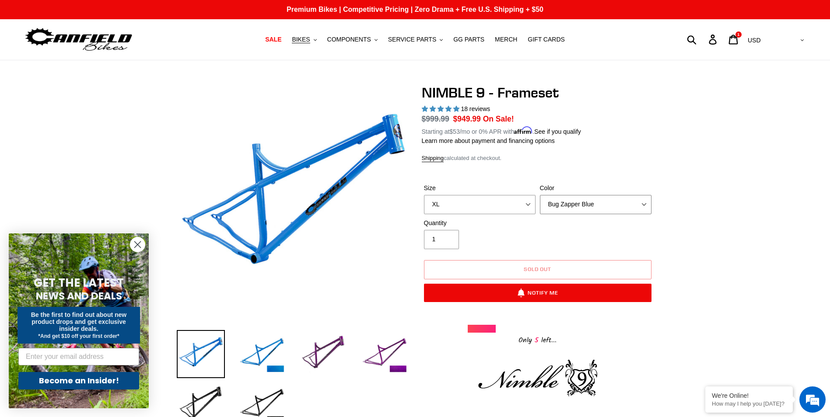
click at [590, 206] on select "Bug Zapper Blue Purple Haze -Sold Out Galaxy Black" at bounding box center [596, 204] width 112 height 19
select select "Galaxy Black"
click at [540, 195] on select "Bug Zapper Blue Purple Haze -Sold Out Galaxy Black" at bounding box center [596, 204] width 112 height 19
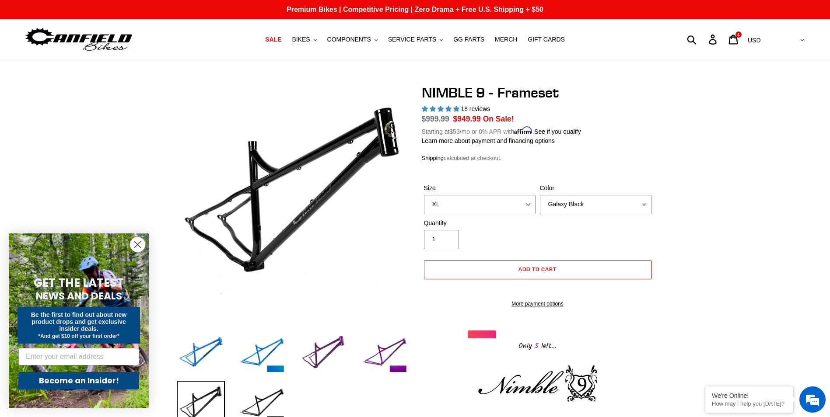
click at [440, 242] on input "1" at bounding box center [441, 239] width 35 height 19
click at [484, 238] on div "Quantity 1" at bounding box center [480, 234] width 116 height 31
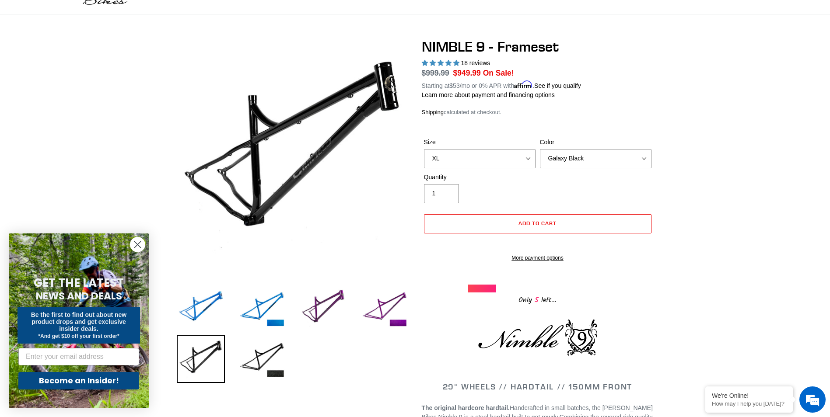
scroll to position [44, 0]
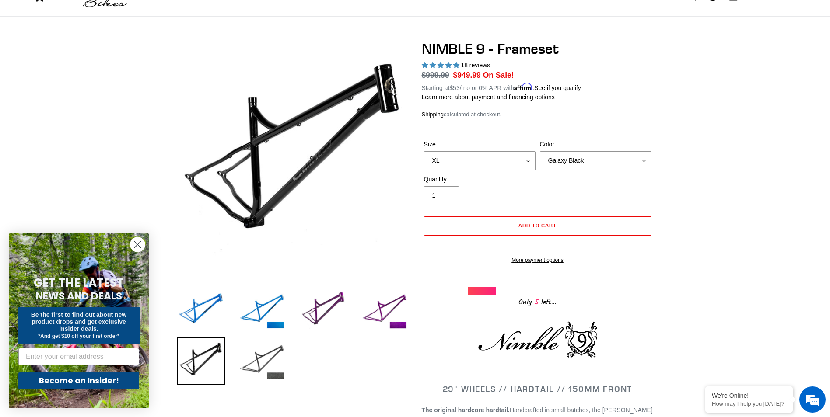
click at [252, 376] on img at bounding box center [262, 361] width 48 height 48
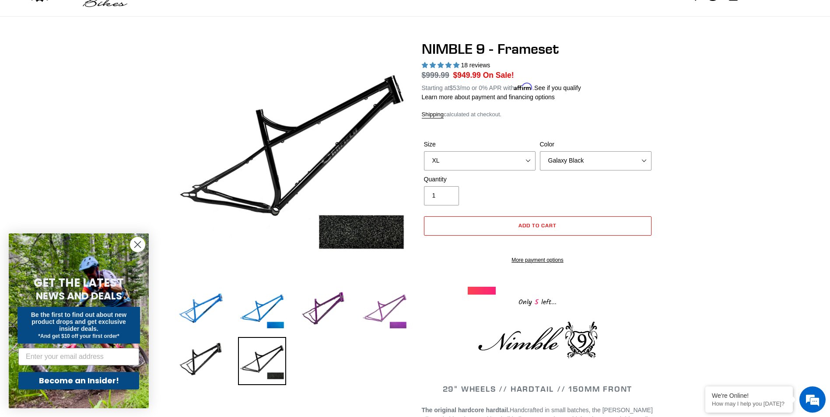
click at [390, 317] on img at bounding box center [384, 311] width 48 height 48
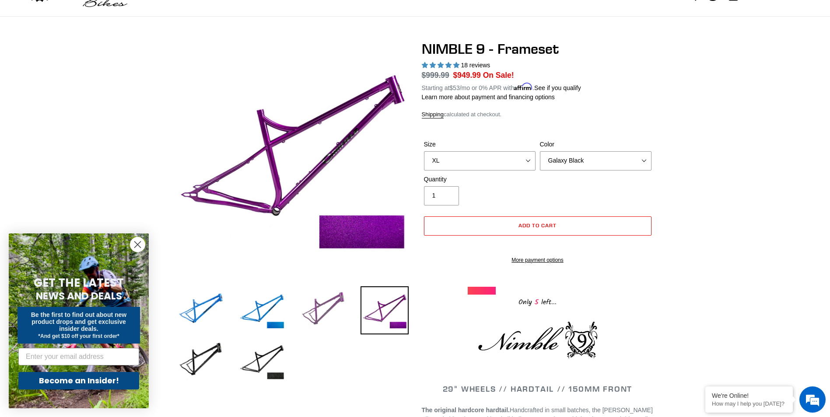
click at [333, 300] on img at bounding box center [323, 311] width 48 height 48
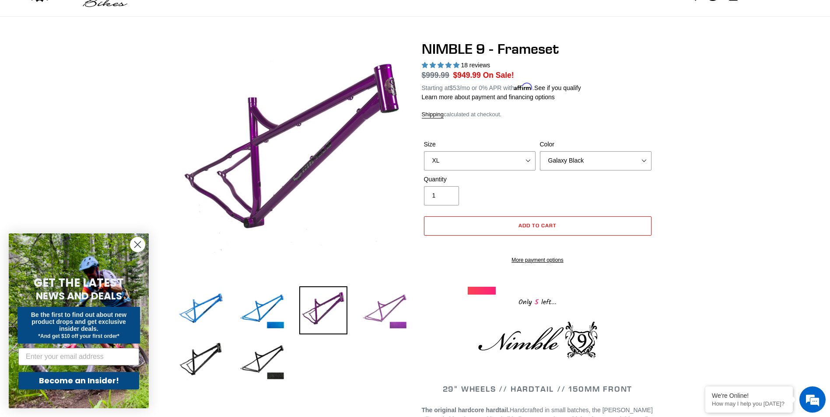
scroll to position [0, 0]
